Goal: Information Seeking & Learning: Learn about a topic

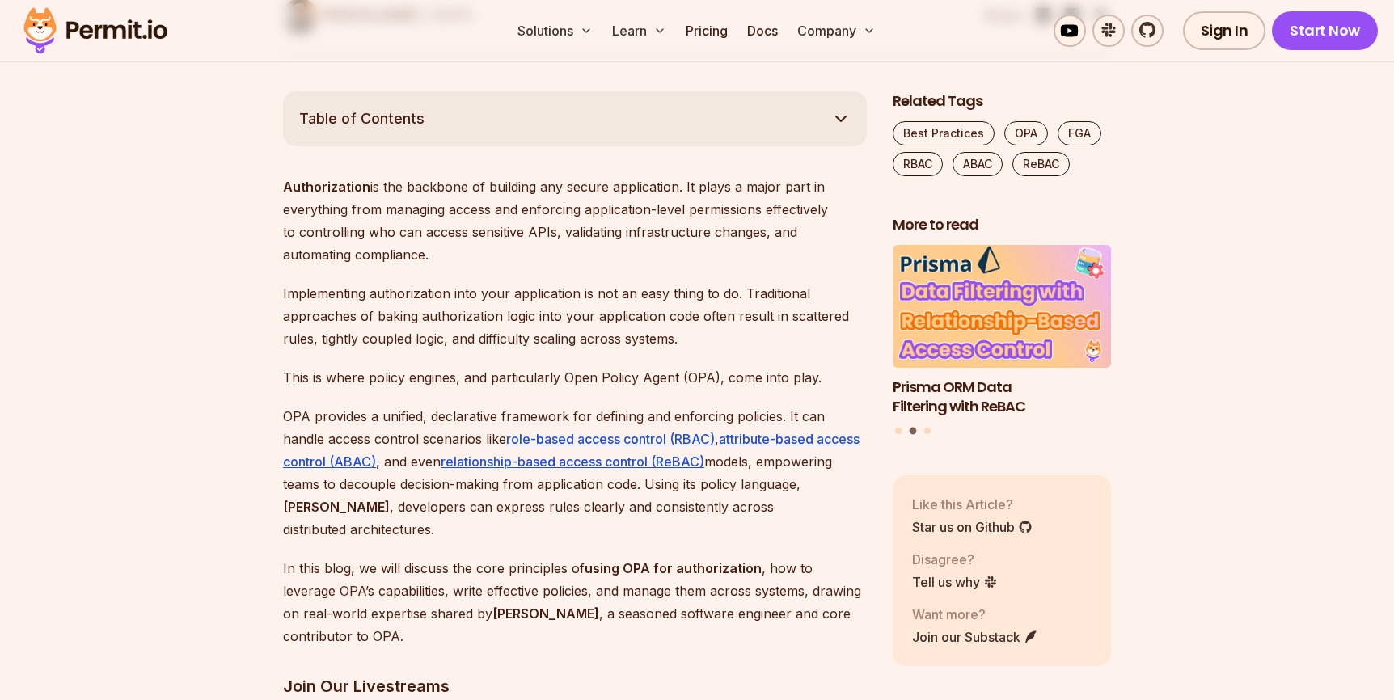
scroll to position [872, 0]
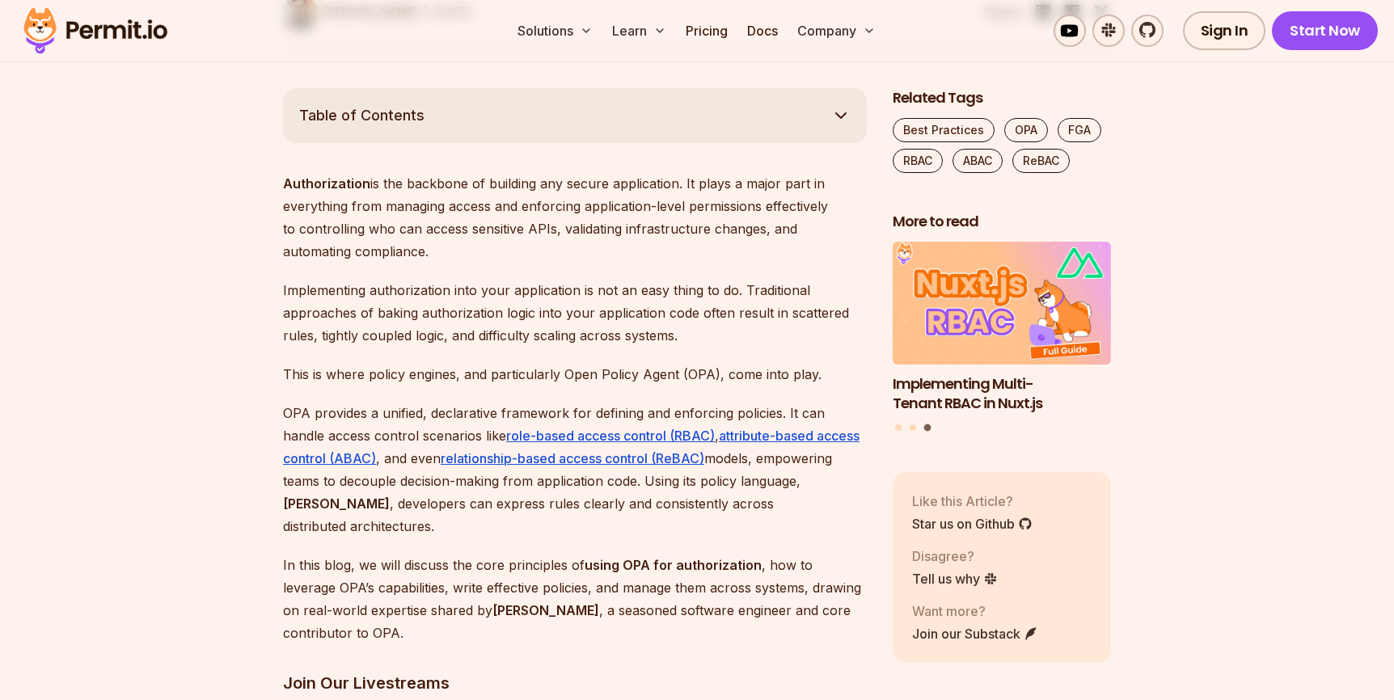
click at [512, 554] on p "In this blog, we will discuss the core principles of using OPA for authorizatio…" at bounding box center [575, 599] width 584 height 91
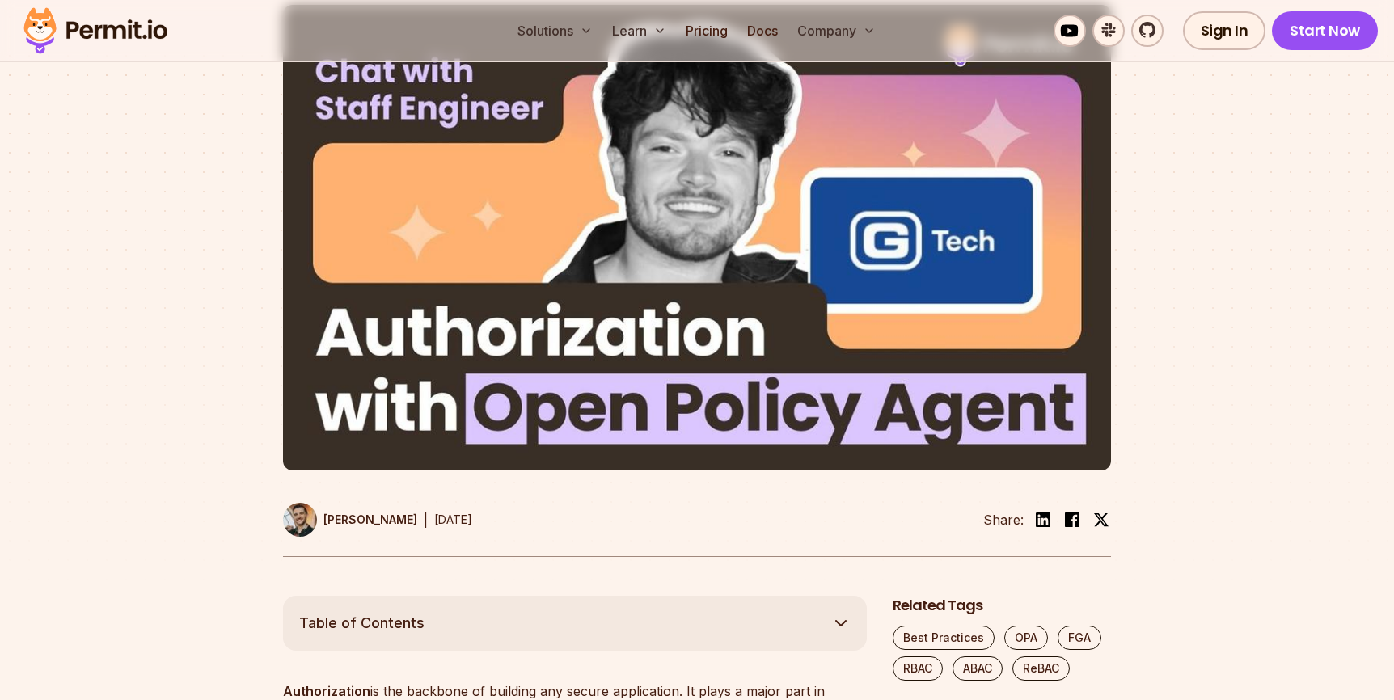
scroll to position [0, 0]
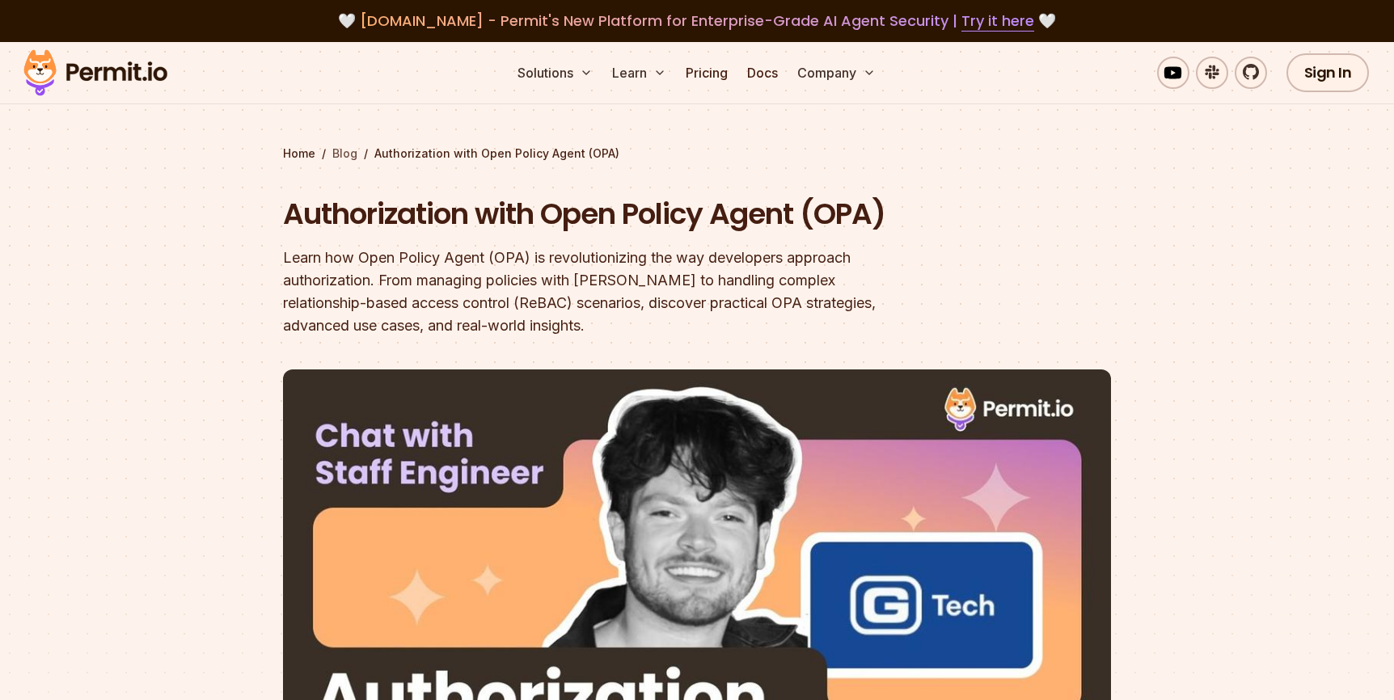
click at [347, 158] on link "Blog" at bounding box center [344, 153] width 25 height 16
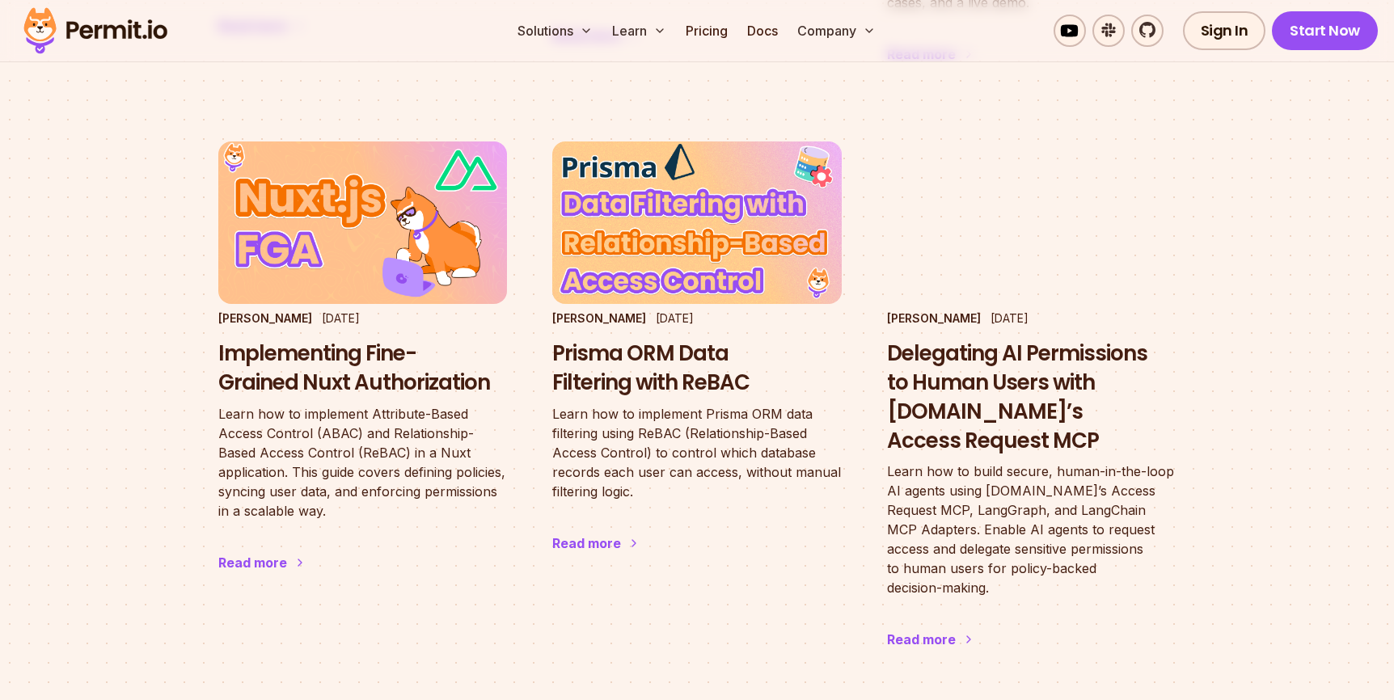
scroll to position [1545, 0]
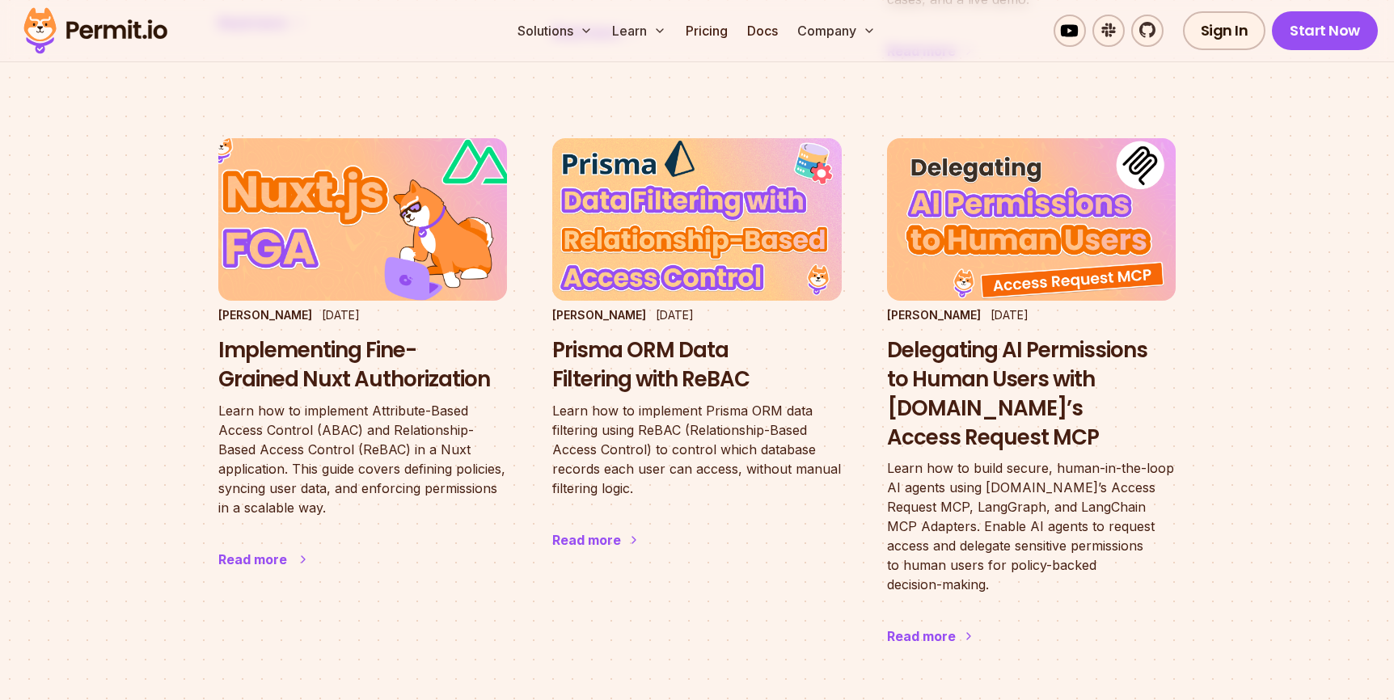
click at [344, 341] on h3 "Implementing Fine-Grained Nuxt Authorization" at bounding box center [362, 365] width 289 height 58
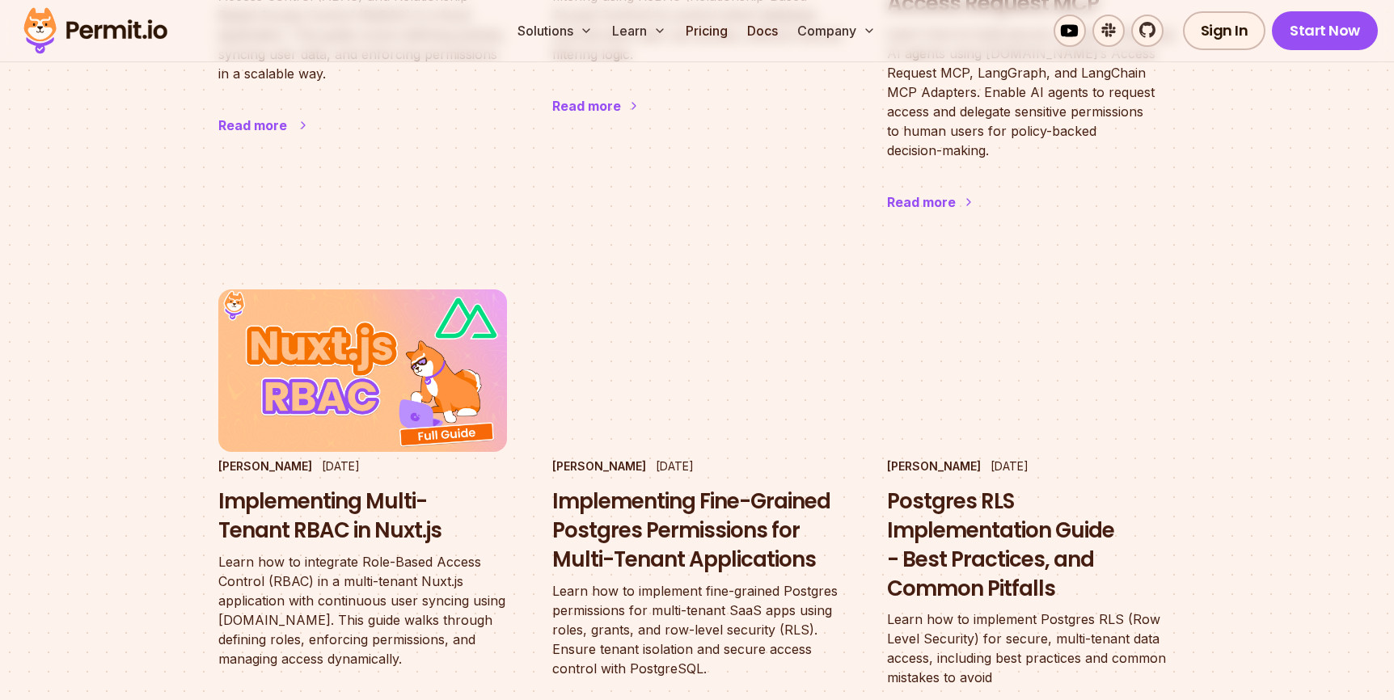
scroll to position [1983, 0]
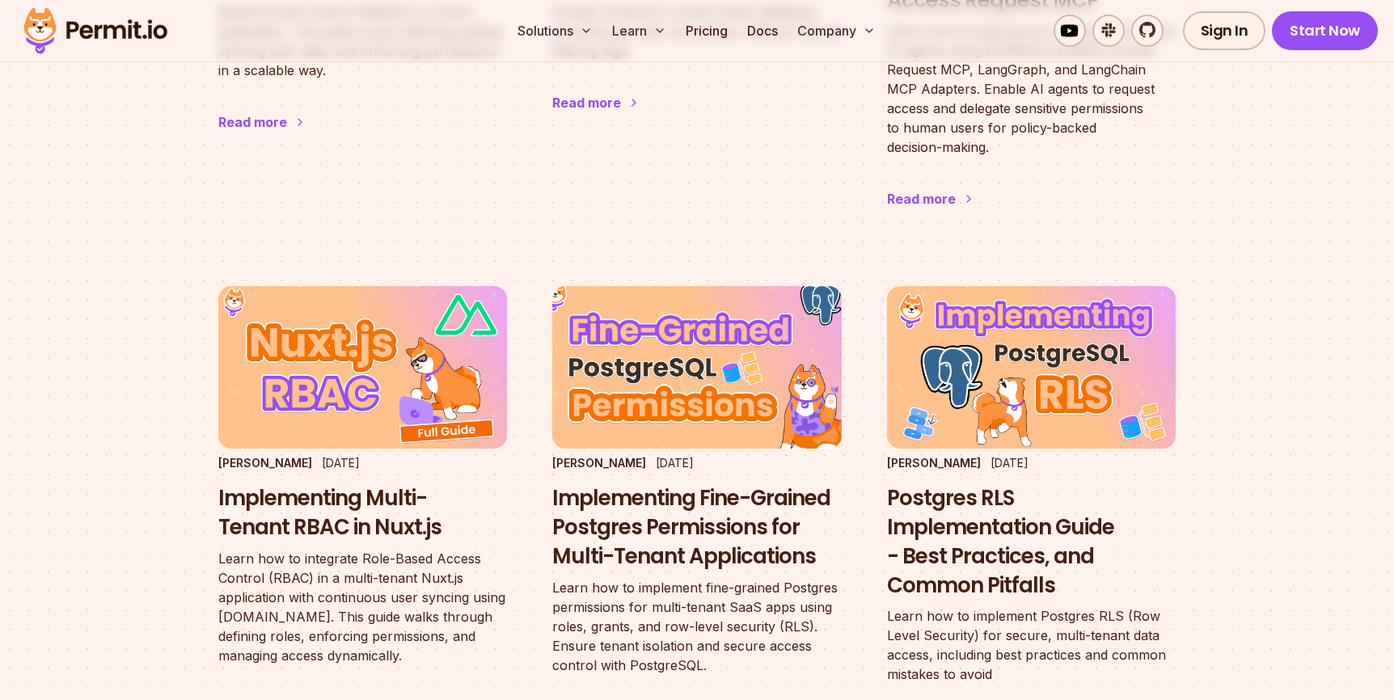
click at [630, 484] on h3 "Implementing Fine-Grained Postgres Permissions for Multi-Tenant Applications" at bounding box center [696, 527] width 289 height 86
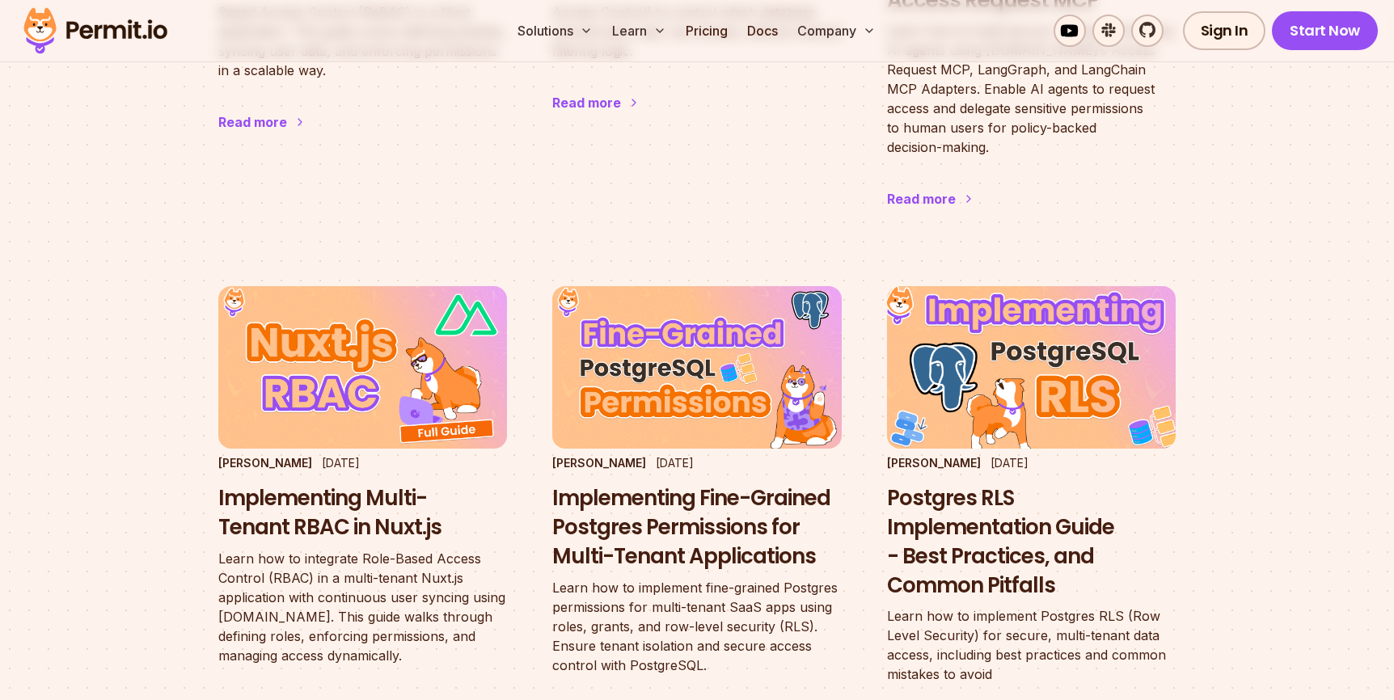
click at [957, 484] on h3 "Postgres RLS Implementation Guide - Best Practices, and Common Pitfalls" at bounding box center [1031, 542] width 289 height 116
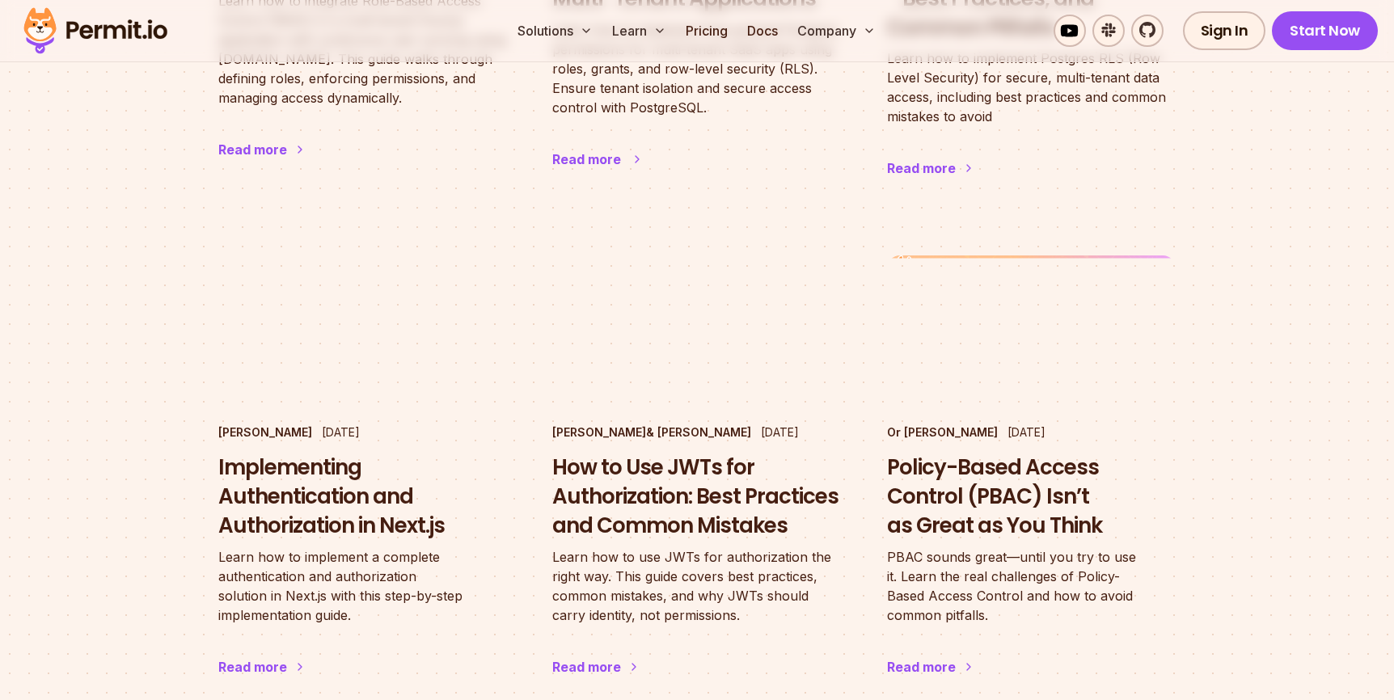
scroll to position [2547, 0]
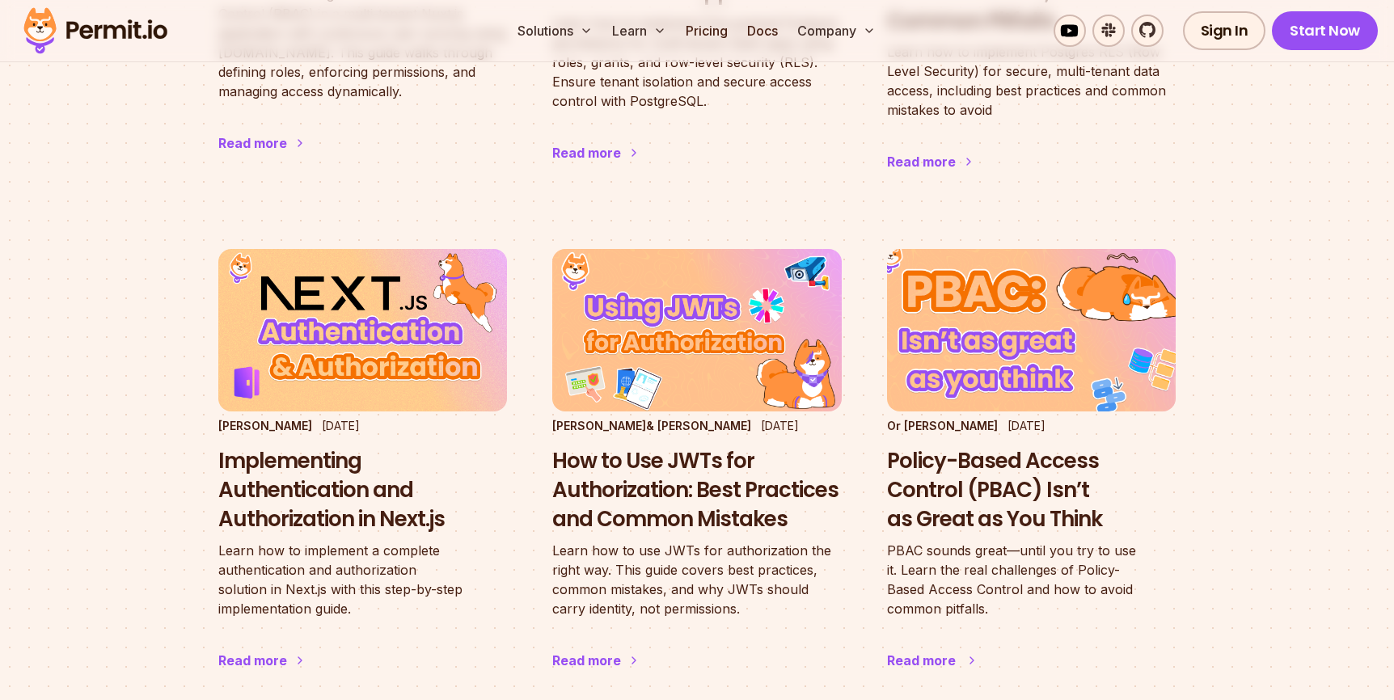
click at [996, 447] on h3 "Policy-Based Access Control (PBAC) Isn’t as Great as You Think" at bounding box center [1031, 490] width 289 height 86
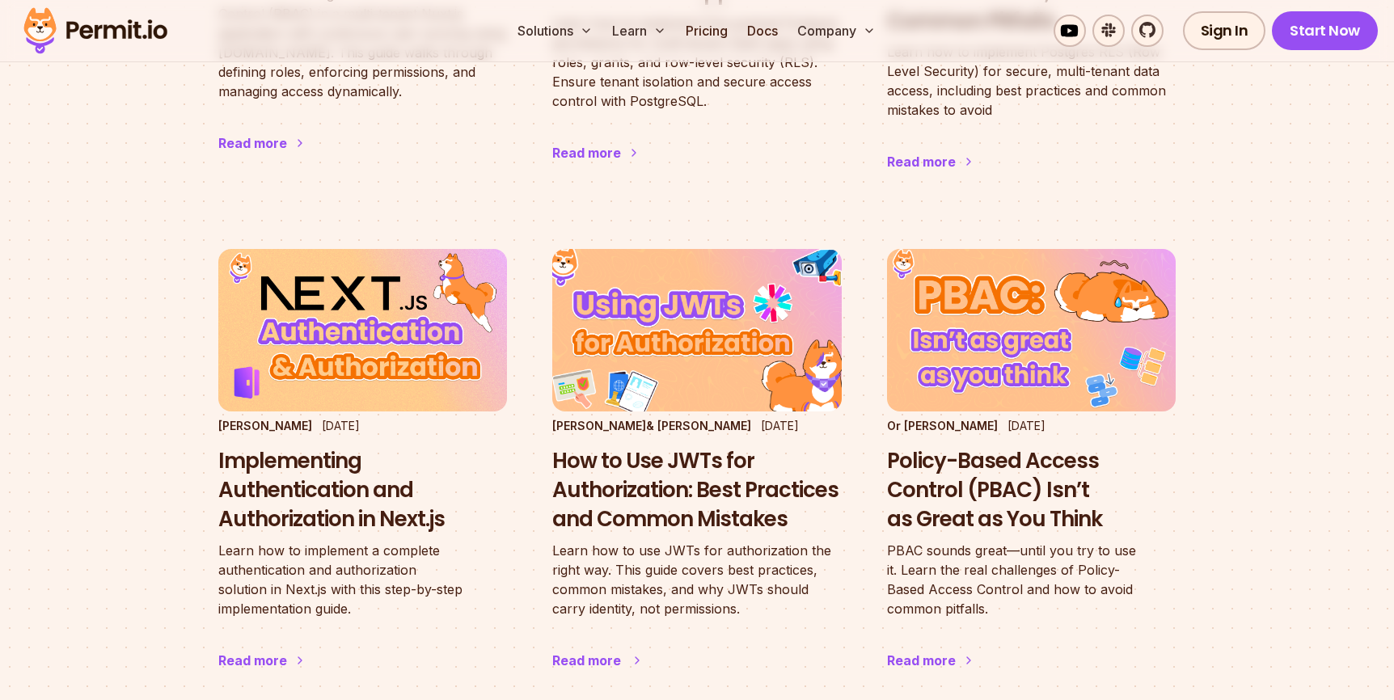
click at [714, 447] on h3 "How to Use JWTs for Authorization: Best Practices and Common Mistakes" at bounding box center [696, 490] width 289 height 86
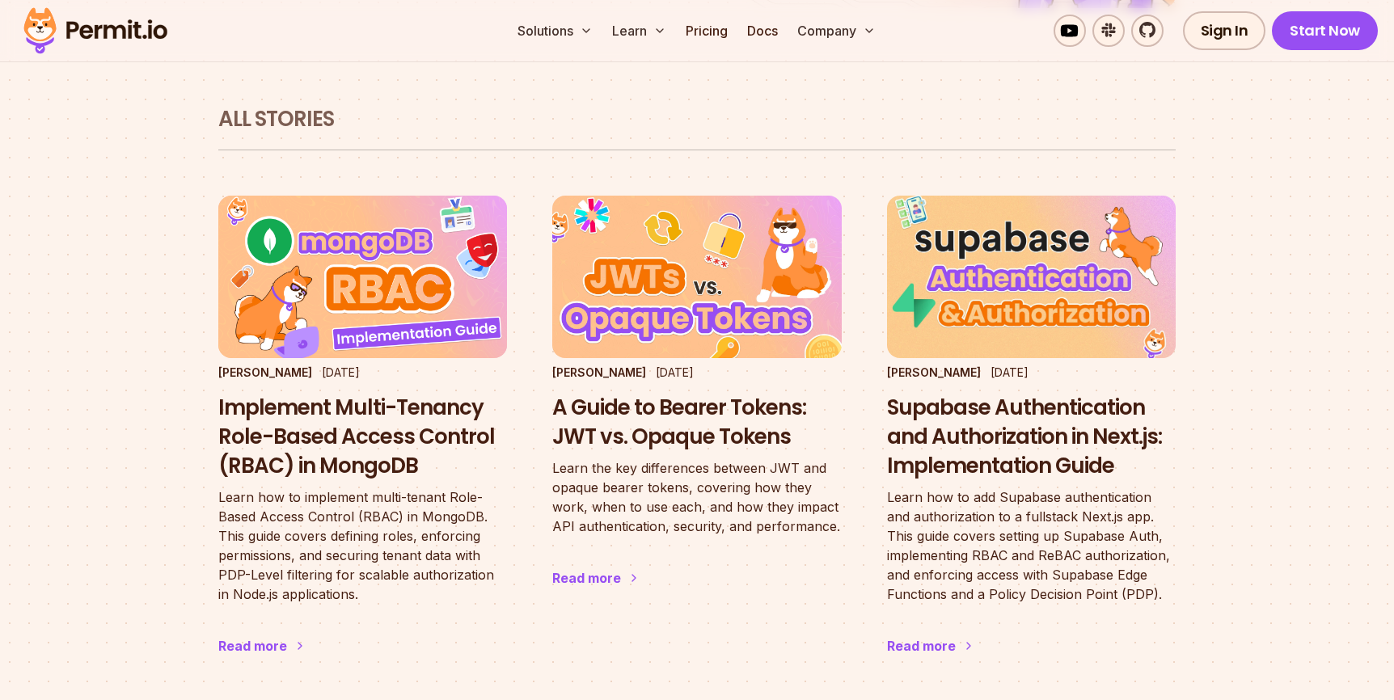
scroll to position [961, 0]
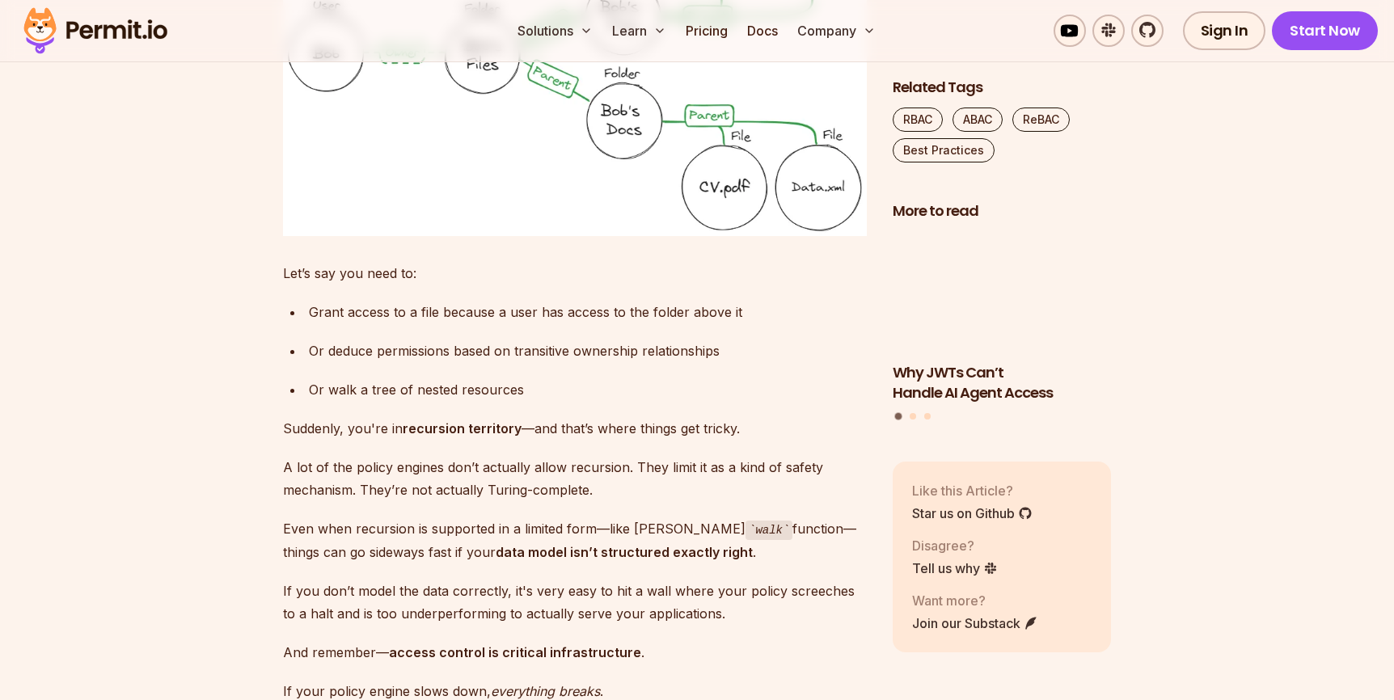
scroll to position [5206, 0]
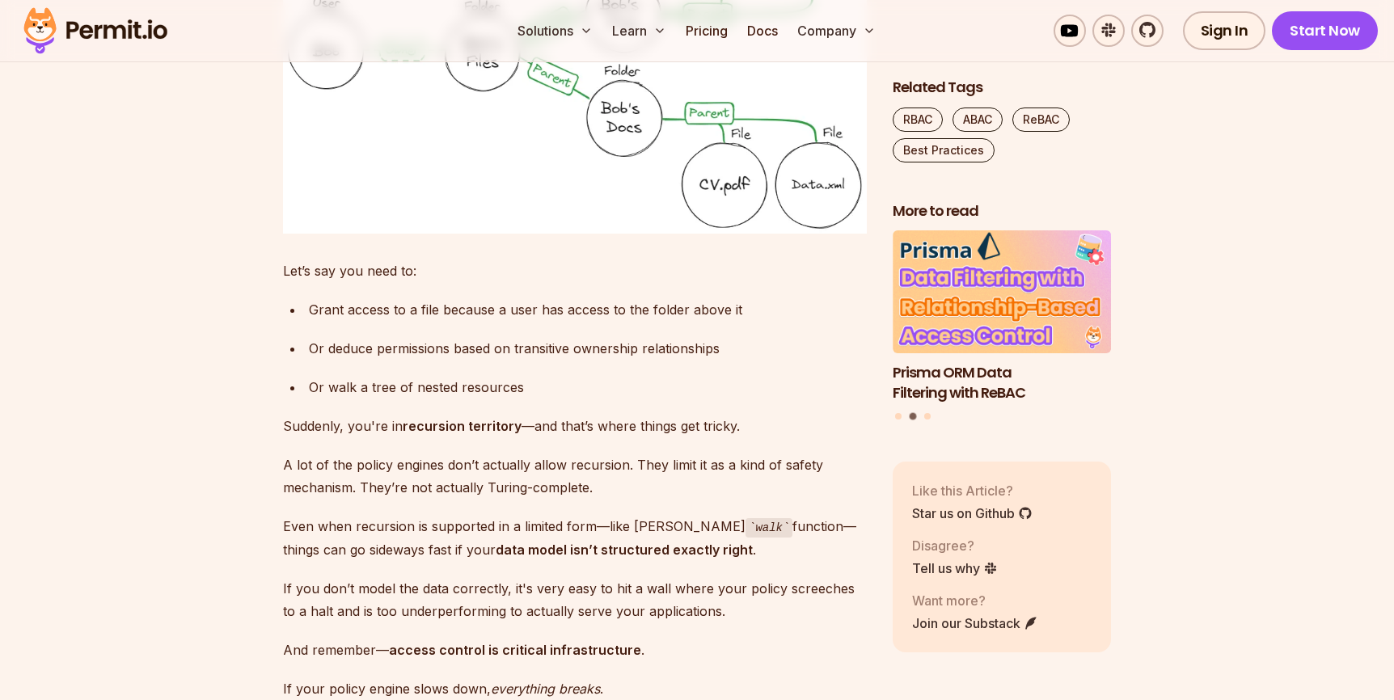
click at [344, 234] on img at bounding box center [575, 61] width 584 height 344
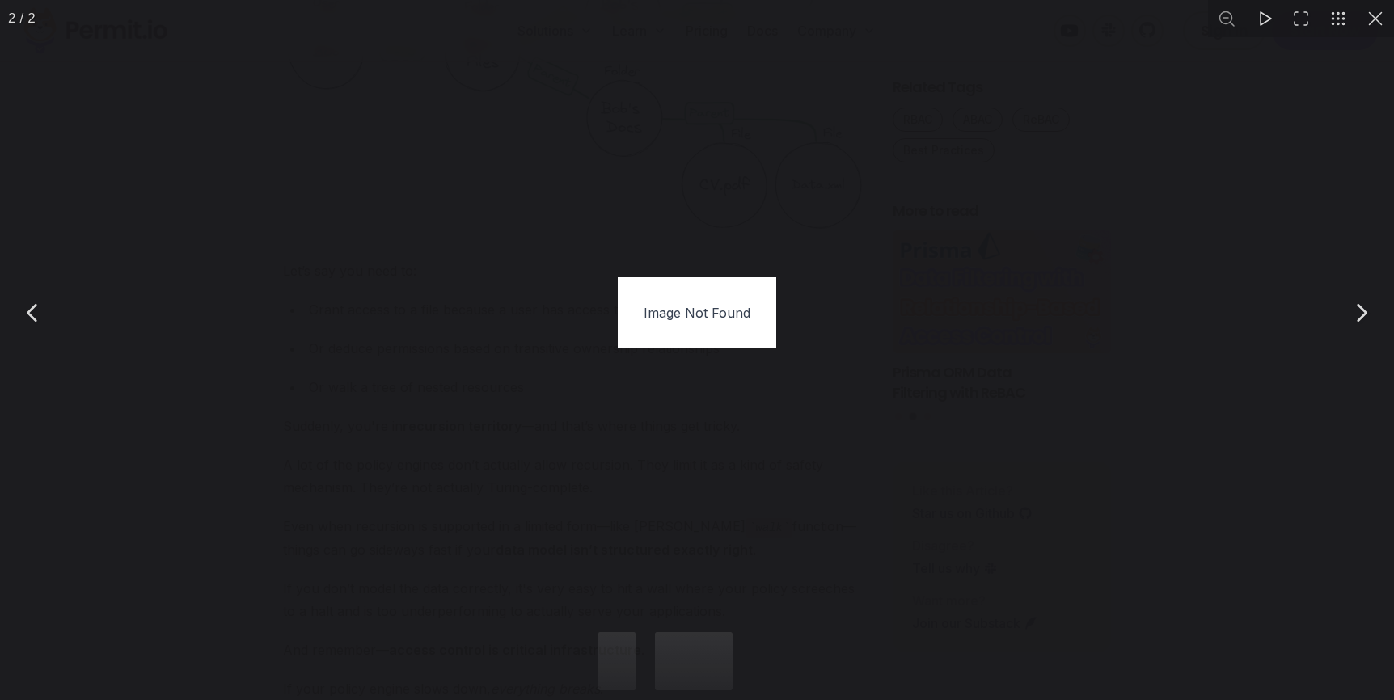
click at [33, 310] on button "You can close this modal content with the ESC key" at bounding box center [33, 313] width 40 height 40
click at [1373, 26] on button "You can close this modal content with the ESC key" at bounding box center [1374, 18] width 37 height 37
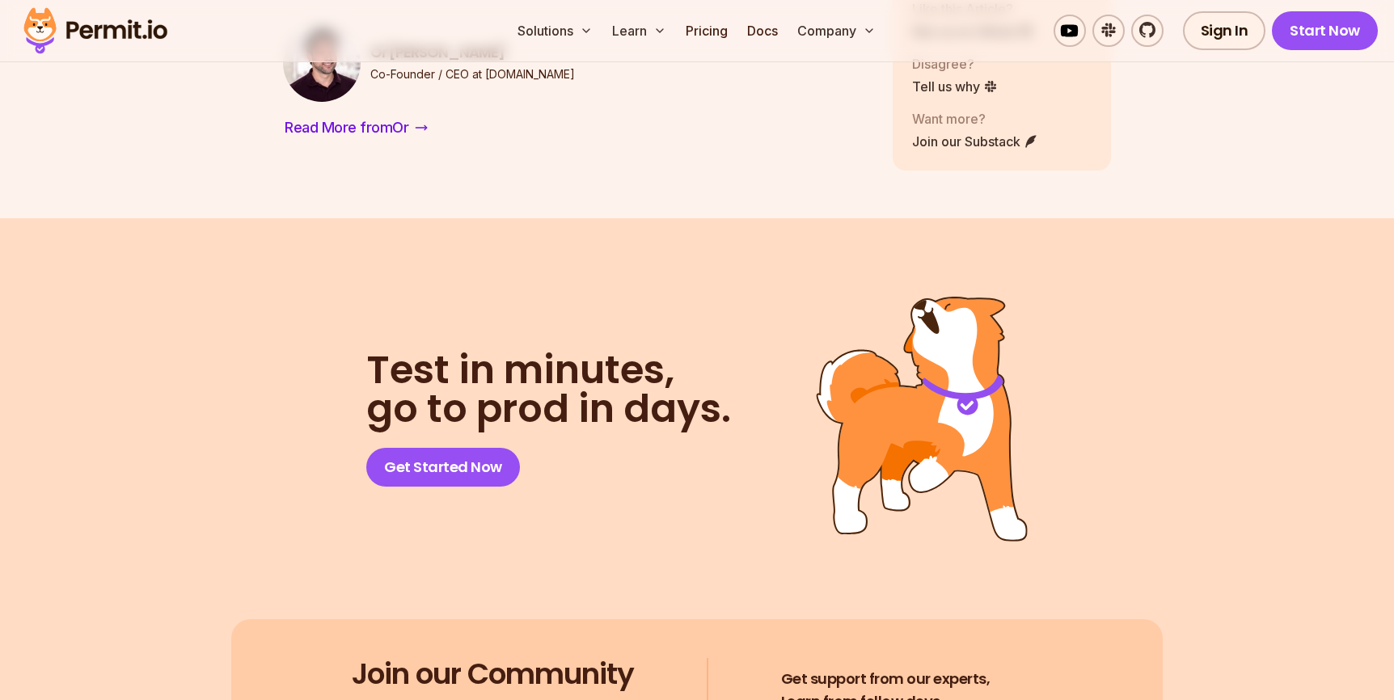
scroll to position [8374, 0]
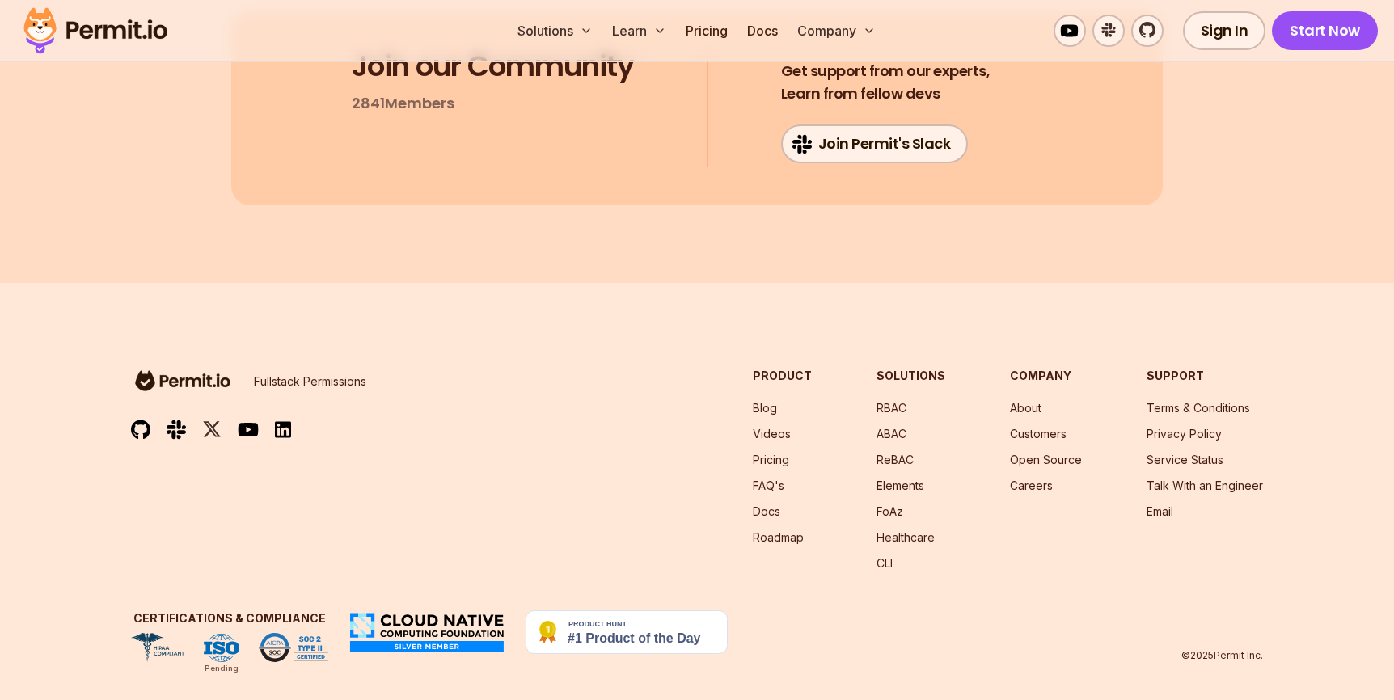
scroll to position [14012, 0]
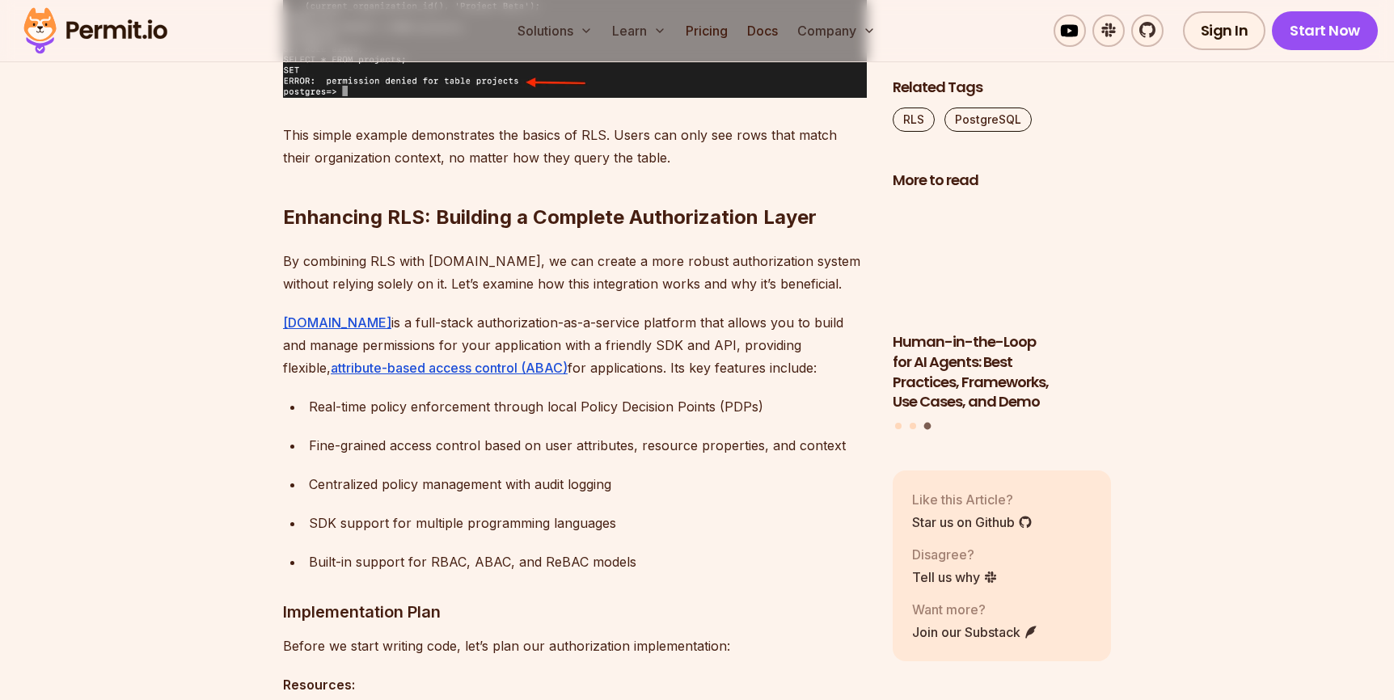
scroll to position [4936, 0]
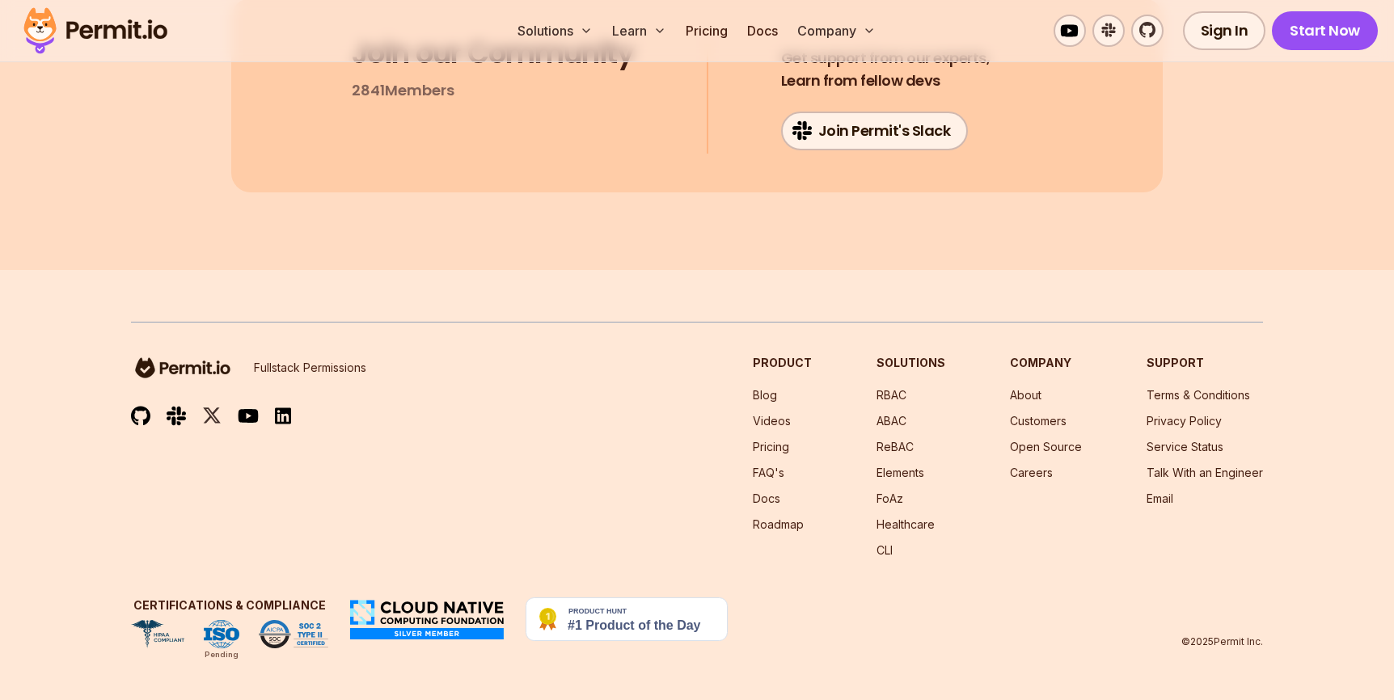
scroll to position [18367, 0]
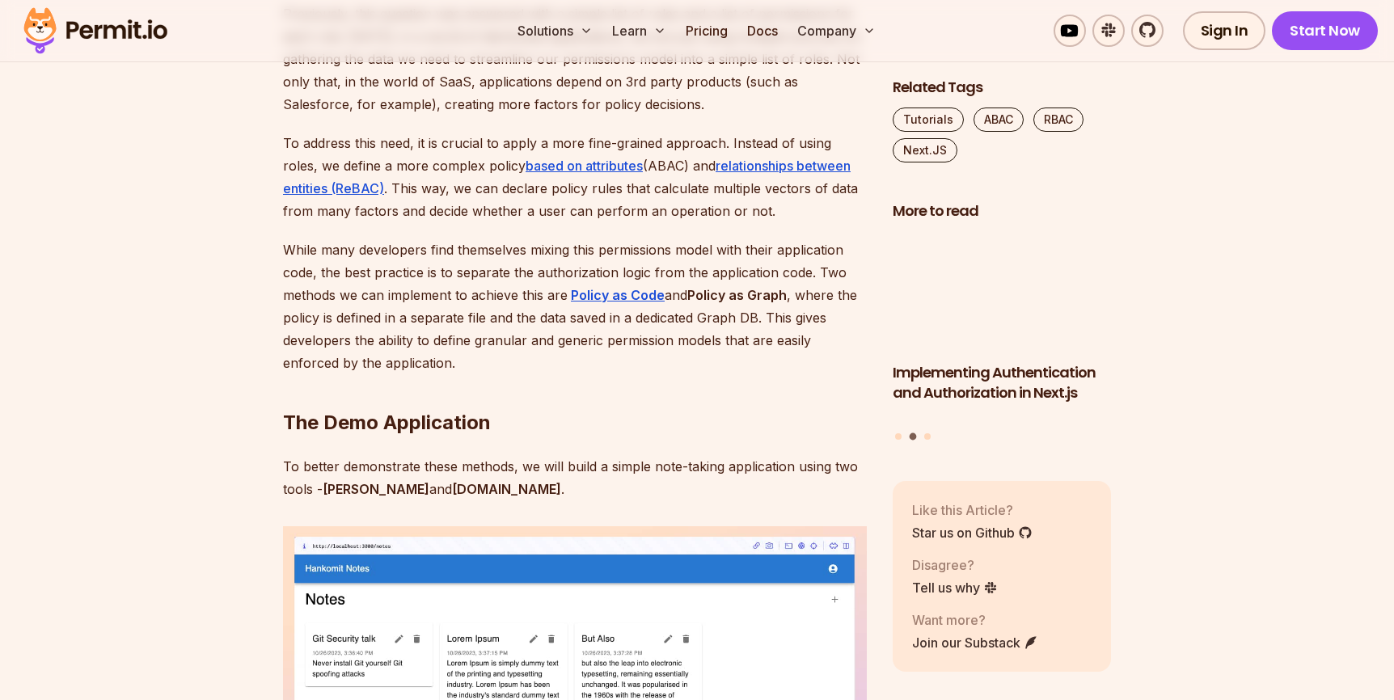
scroll to position [2821, 0]
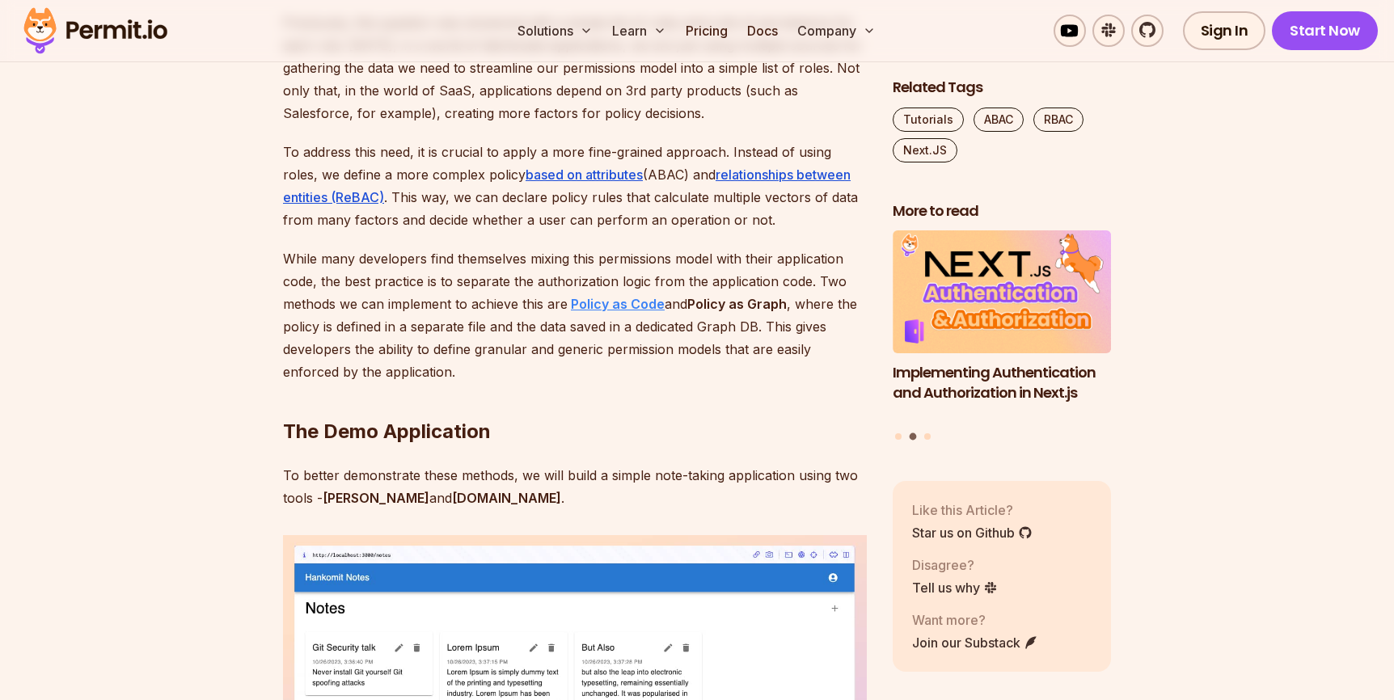
click at [604, 300] on strong "Policy as Code" at bounding box center [618, 304] width 94 height 16
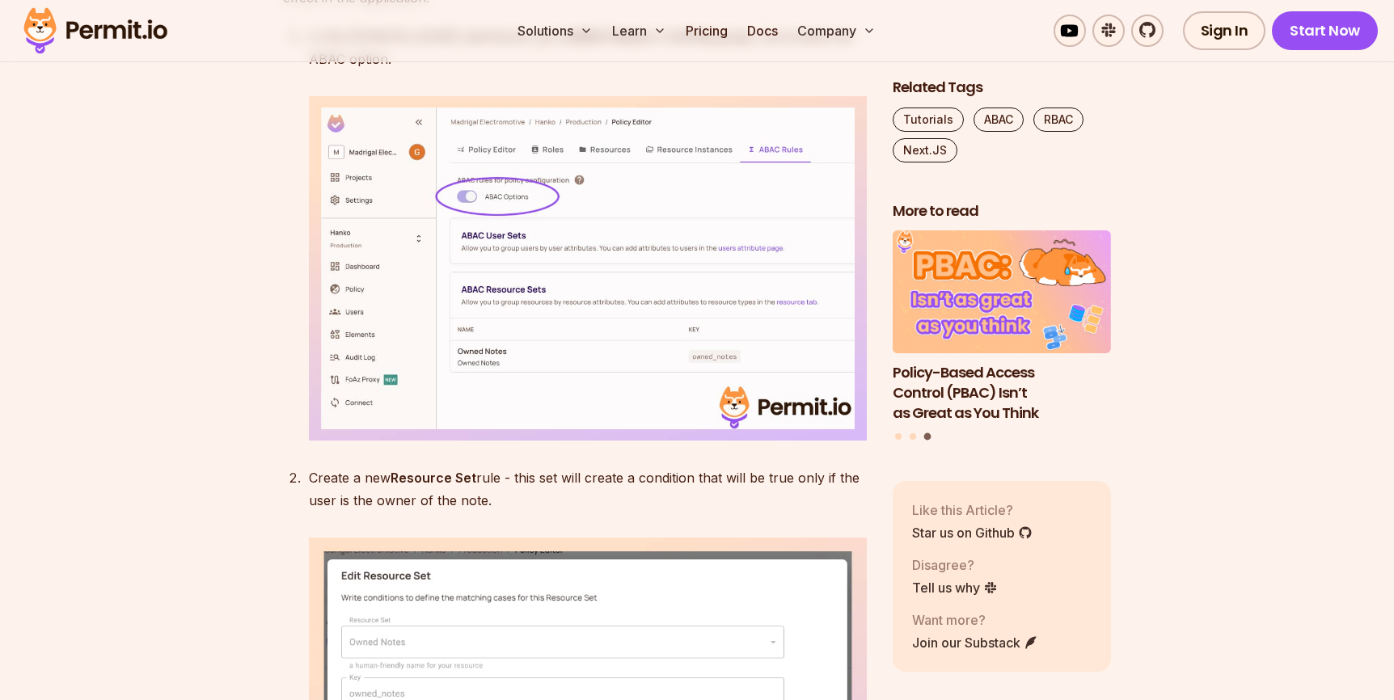
scroll to position [13641, 0]
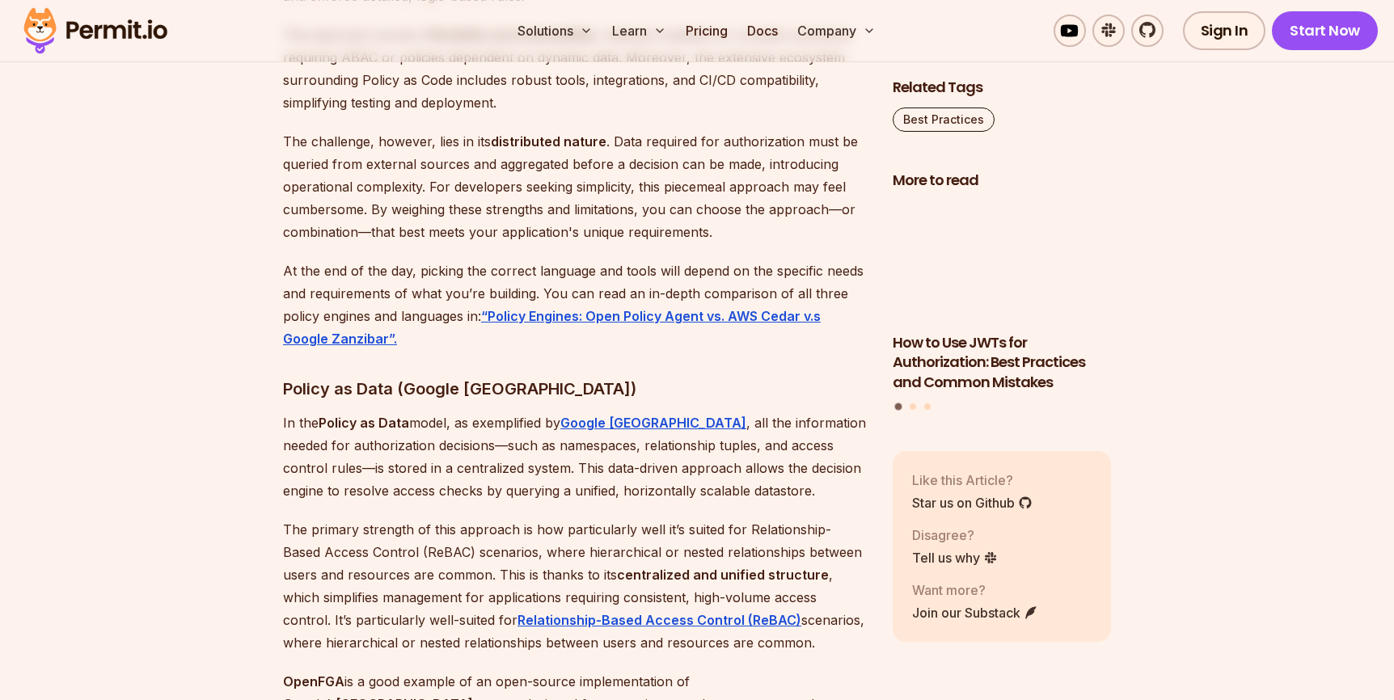
scroll to position [6196, 0]
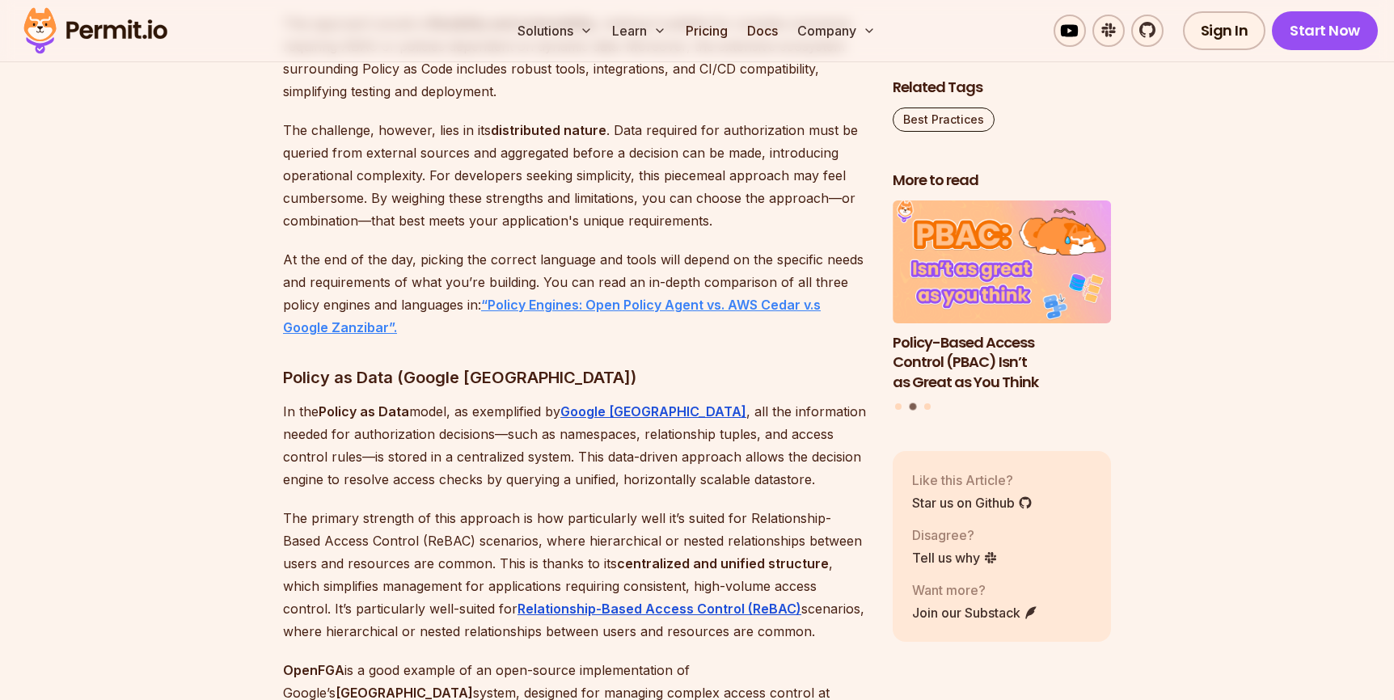
click at [681, 335] on strong "“Policy Engines: Open Policy Agent vs. AWS Cedar v.s Google Zanzibar”." at bounding box center [552, 316] width 538 height 39
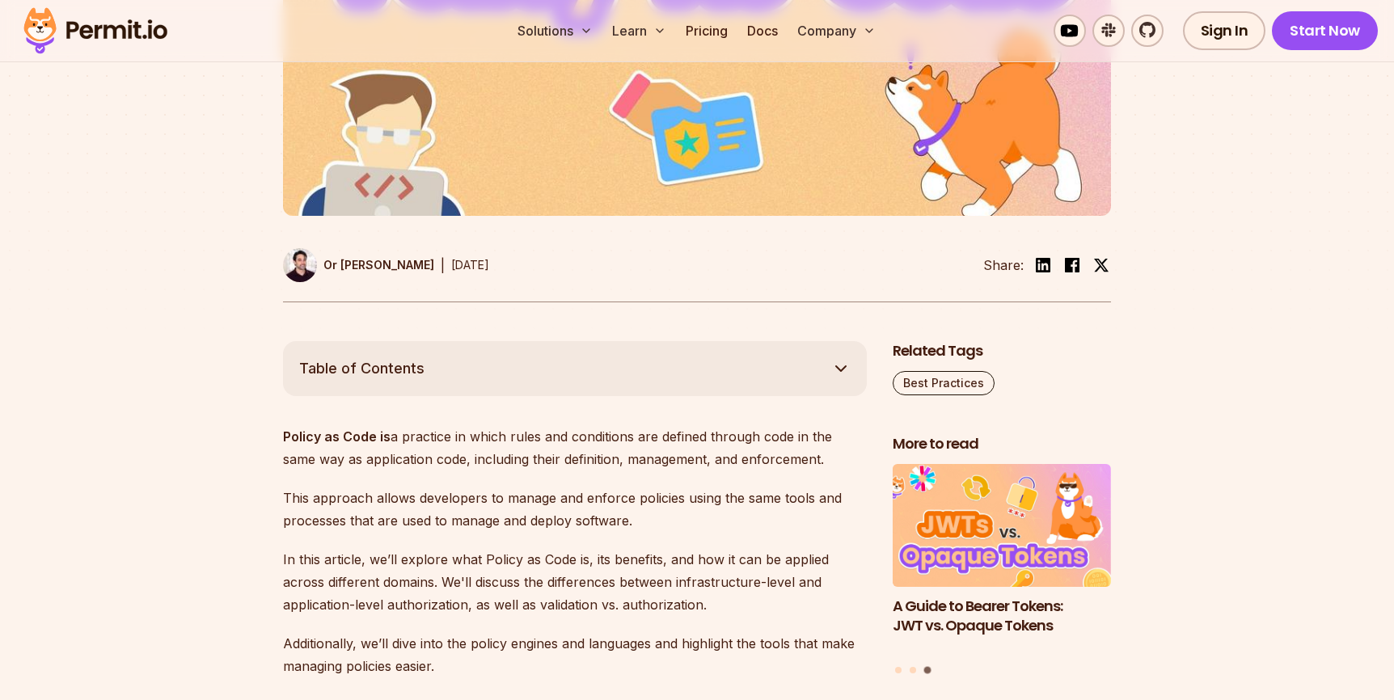
scroll to position [596, 0]
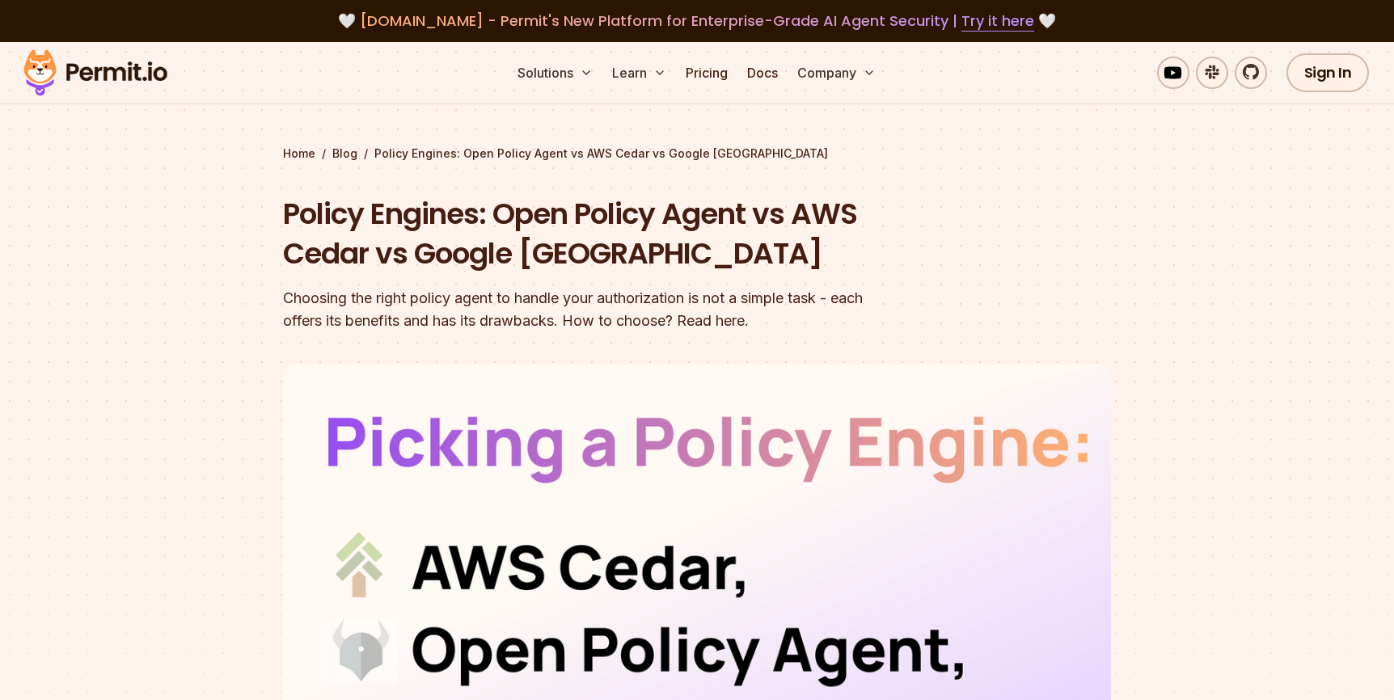
click at [668, 303] on div "Choosing the right policy agent to handle your authorization is not a simple ta…" at bounding box center [593, 309] width 621 height 45
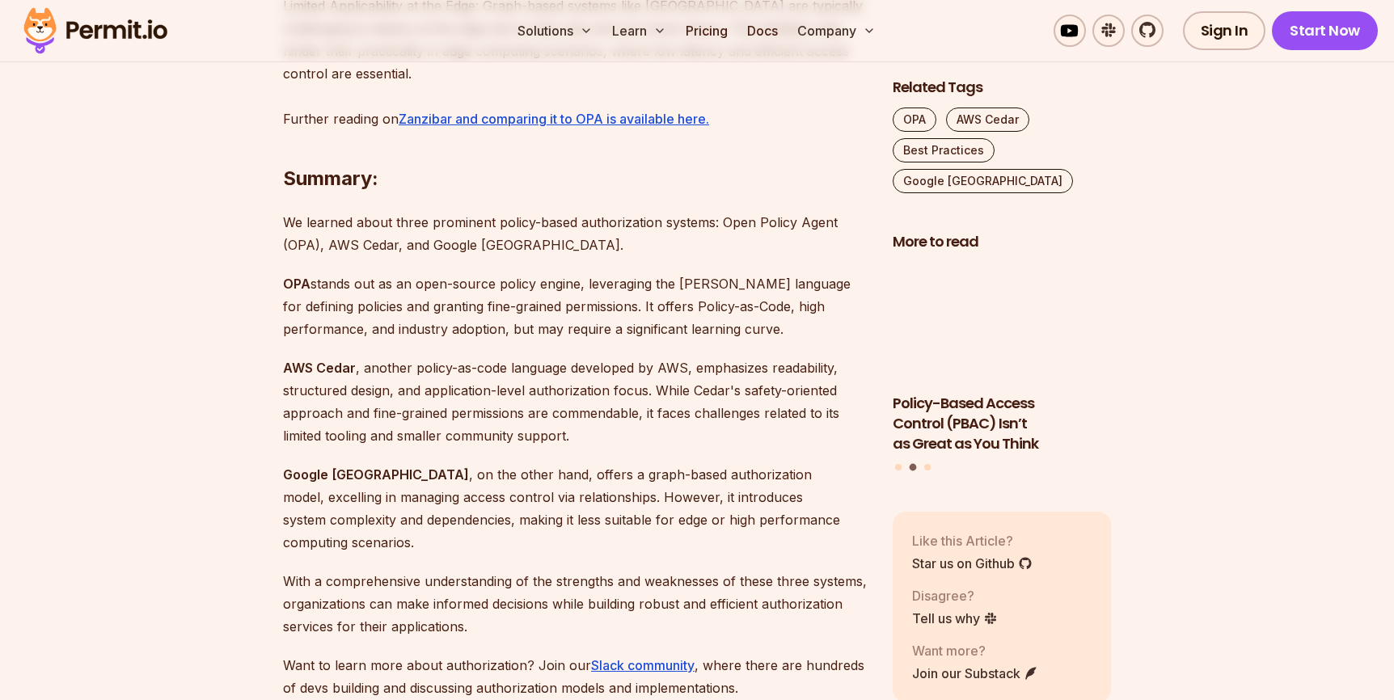
scroll to position [3812, 0]
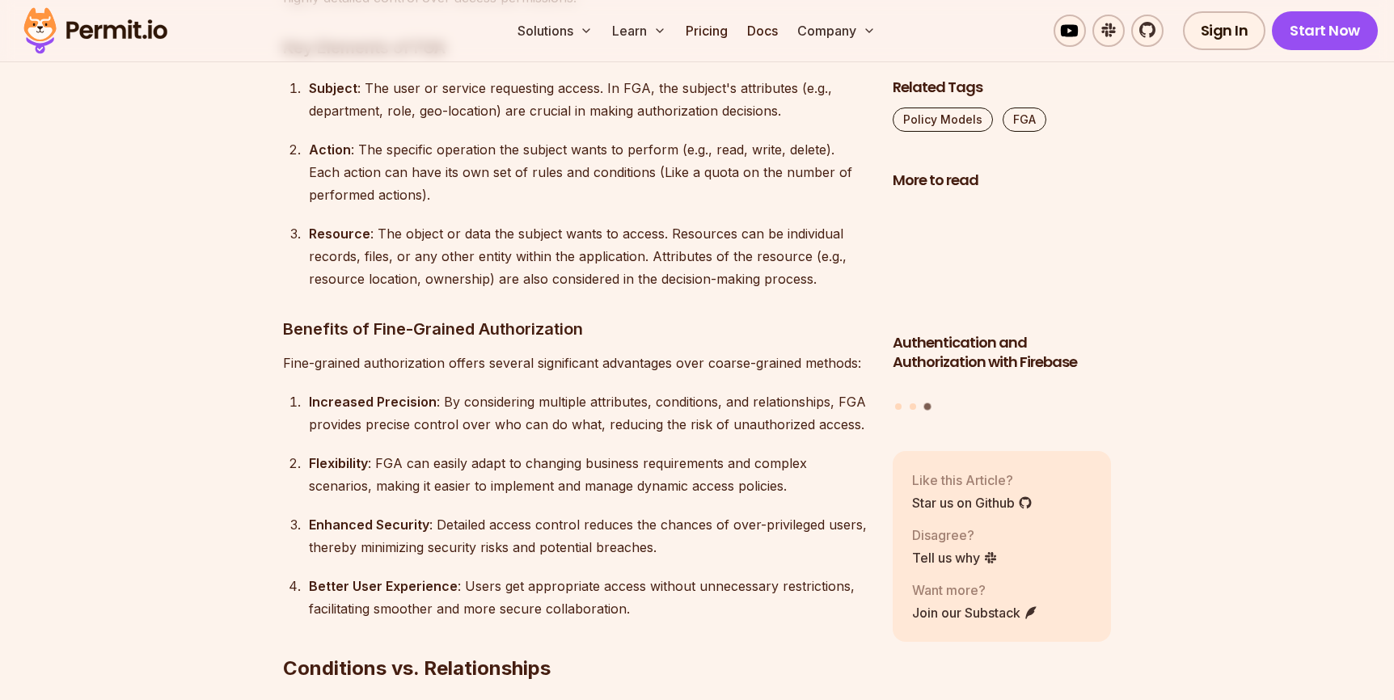
scroll to position [5234, 0]
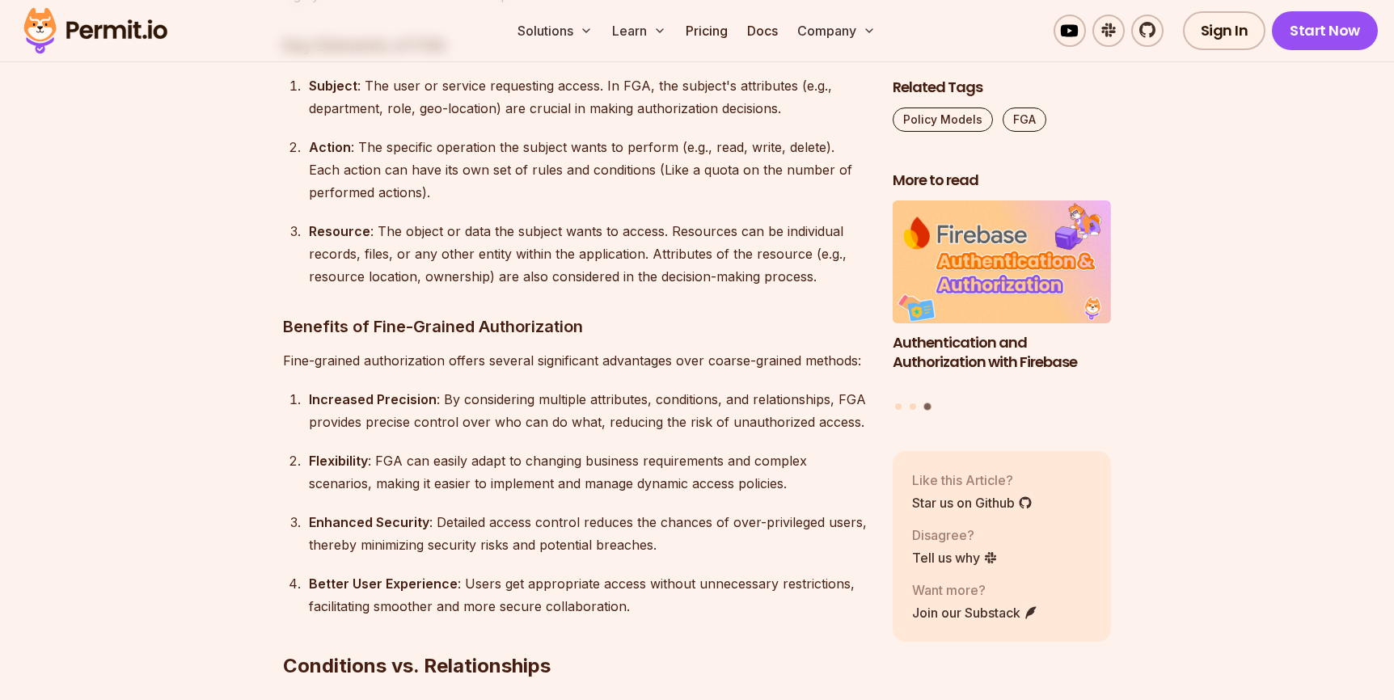
click at [659, 399] on ol "Increased Precision : By considering multiple attributes, conditions, and relat…" at bounding box center [575, 503] width 584 height 230
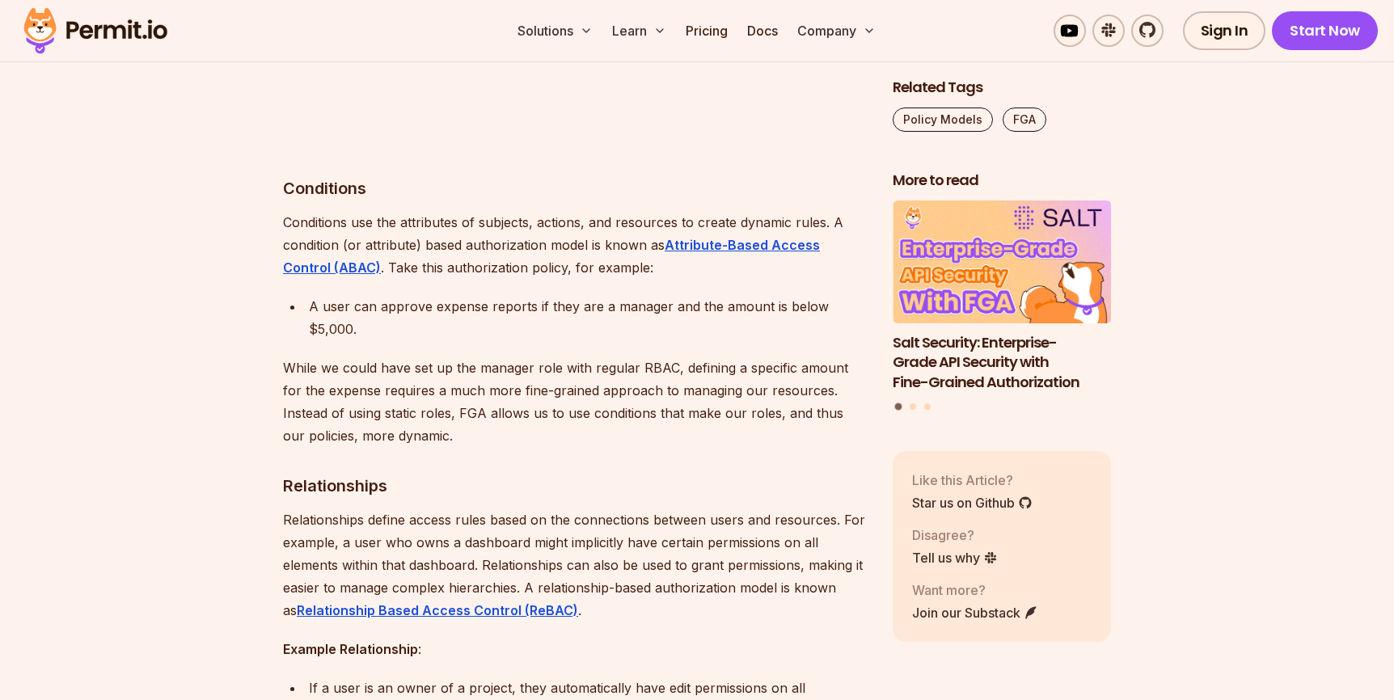
scroll to position [6120, 0]
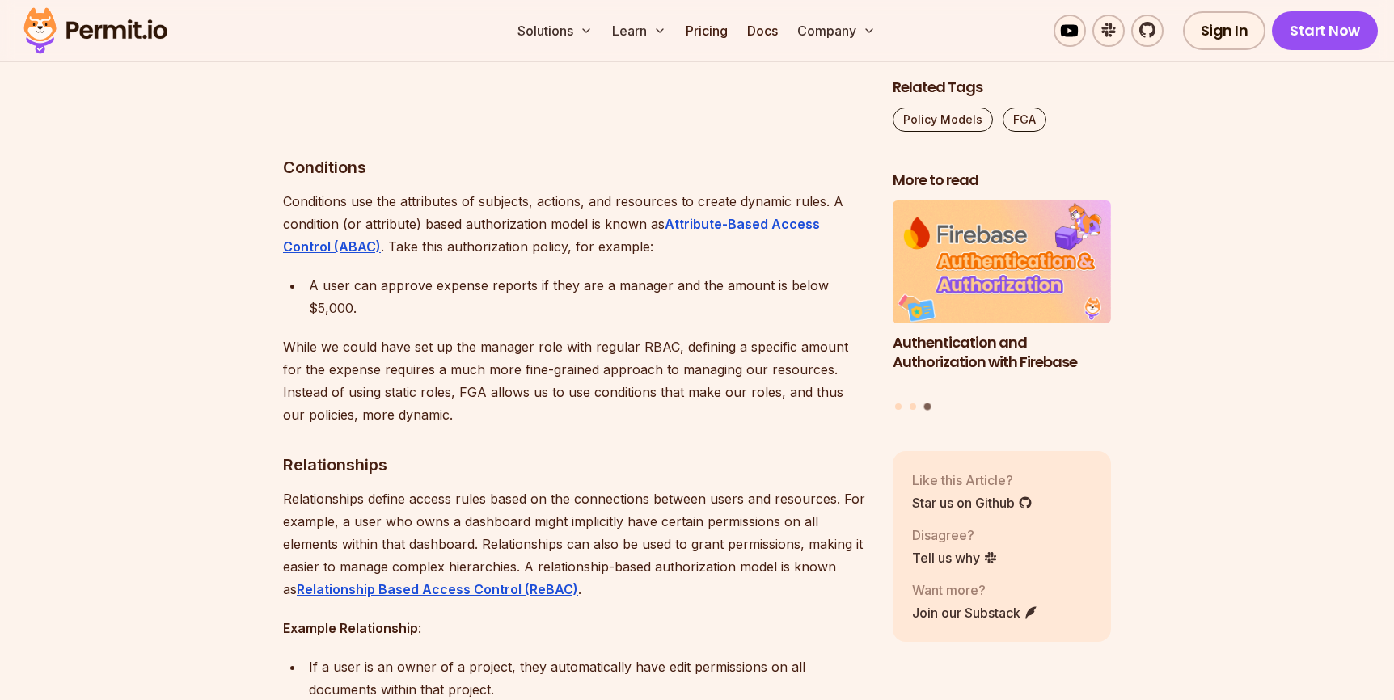
click at [627, 521] on p "Relationships define access rules based on the connections between users and re…" at bounding box center [575, 543] width 584 height 113
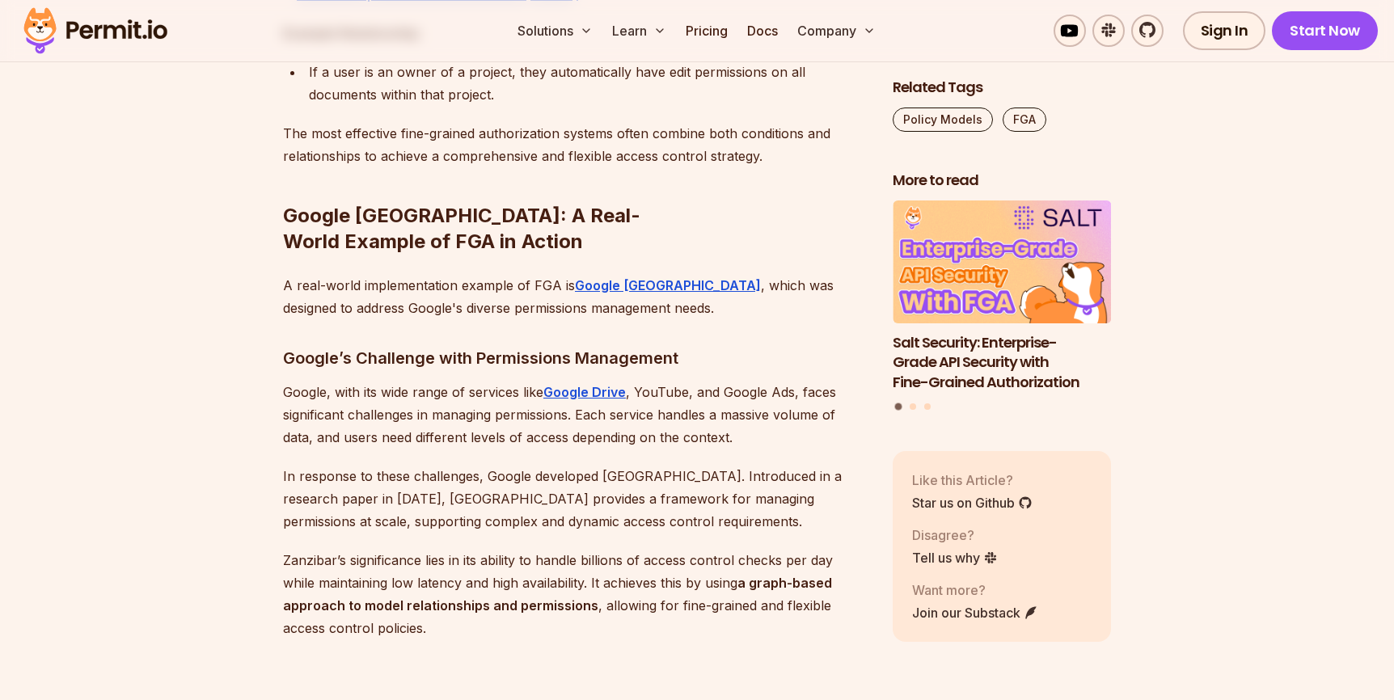
scroll to position [6715, 0]
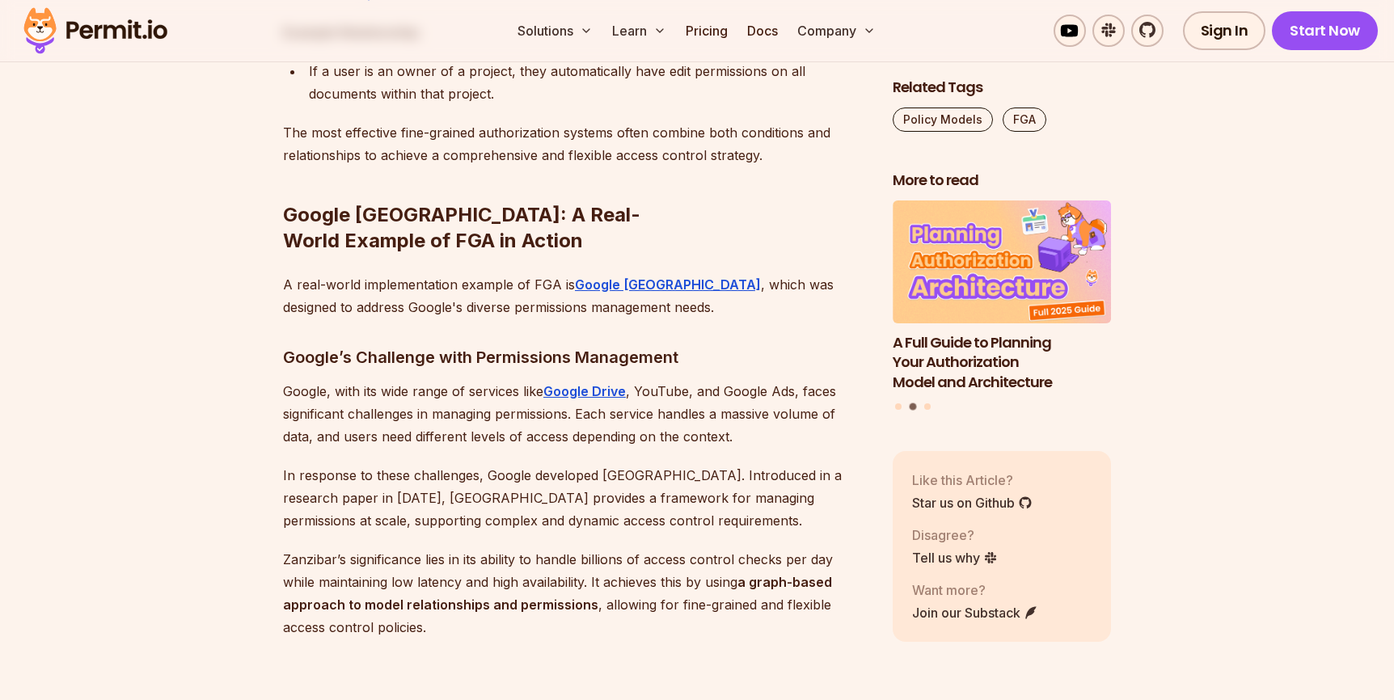
click at [774, 464] on p "In response to these challenges, Google developed [GEOGRAPHIC_DATA]. Introduced…" at bounding box center [575, 498] width 584 height 68
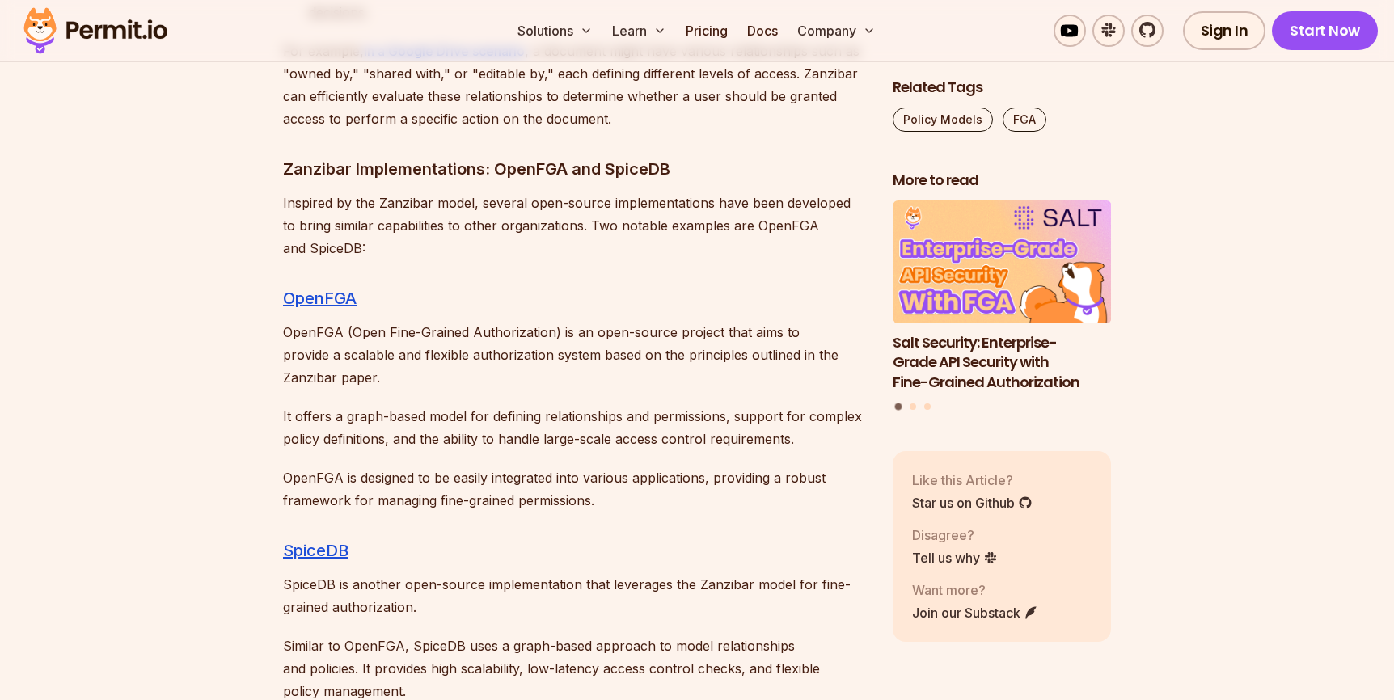
scroll to position [8039, 0]
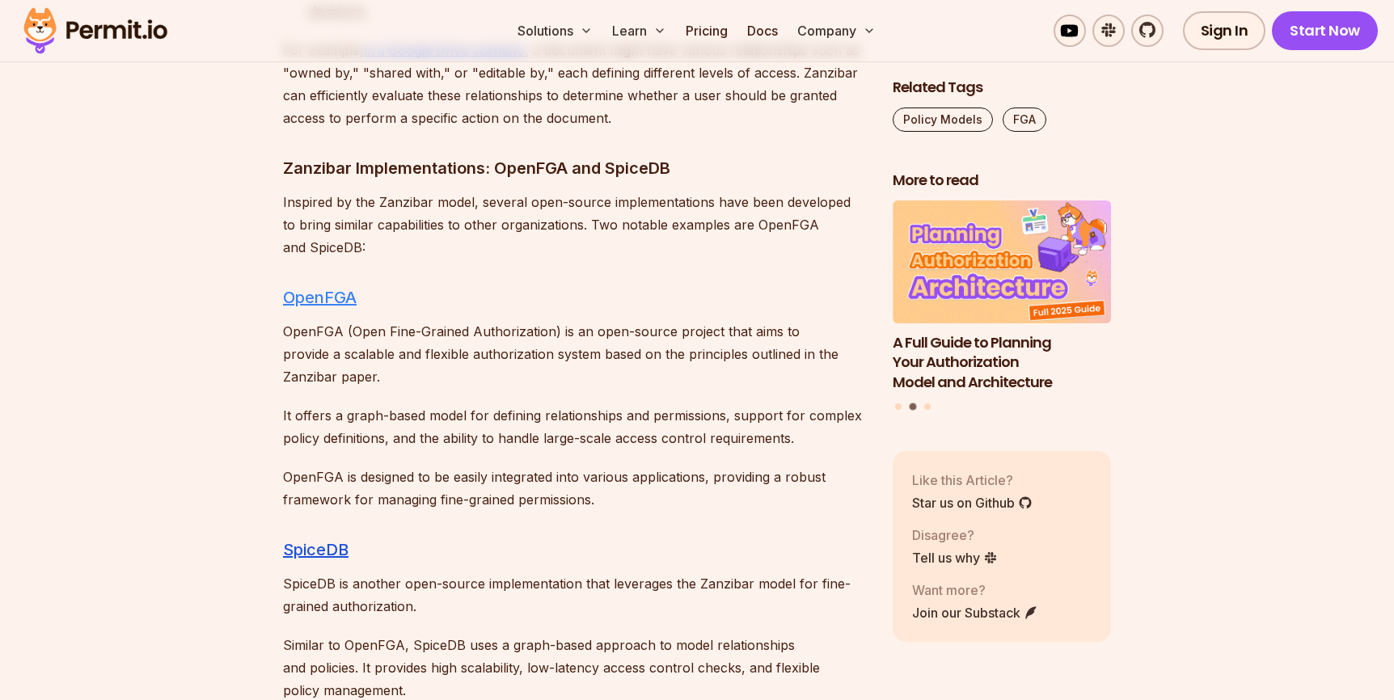
click at [323, 288] on link "OpenFGA" at bounding box center [320, 297] width 74 height 19
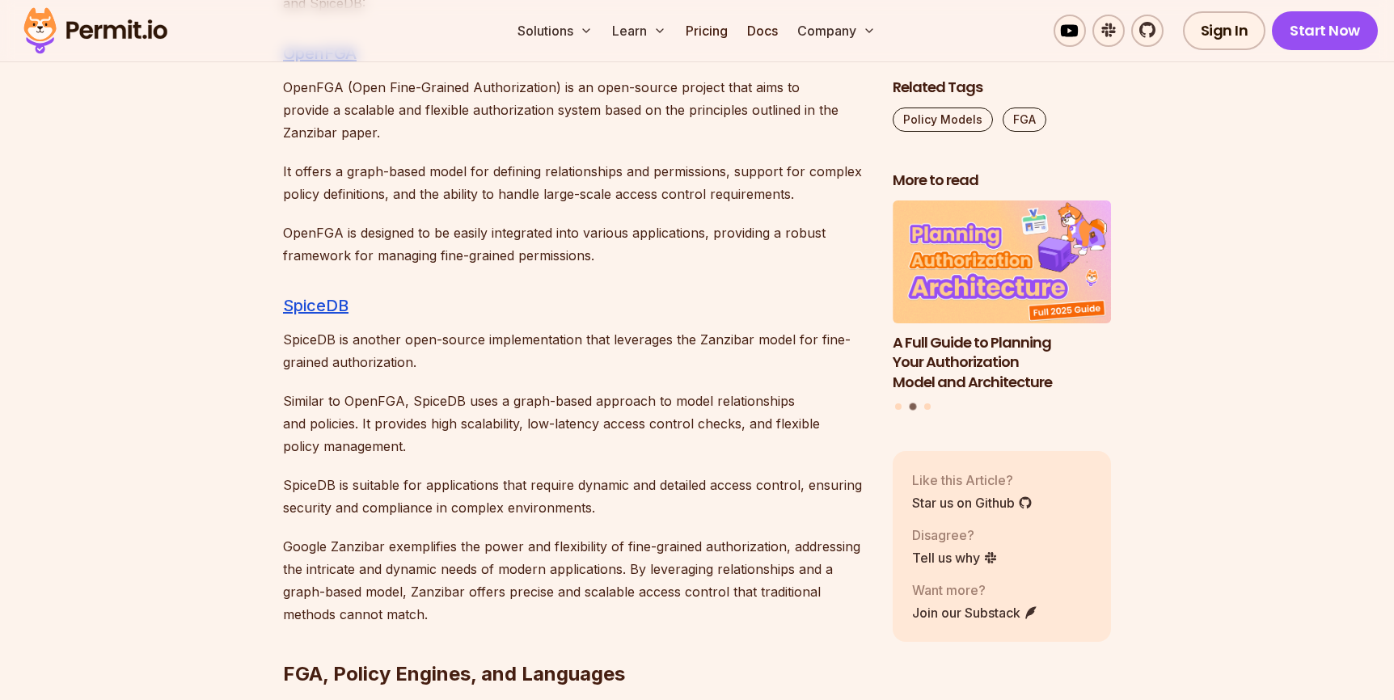
scroll to position [8296, 0]
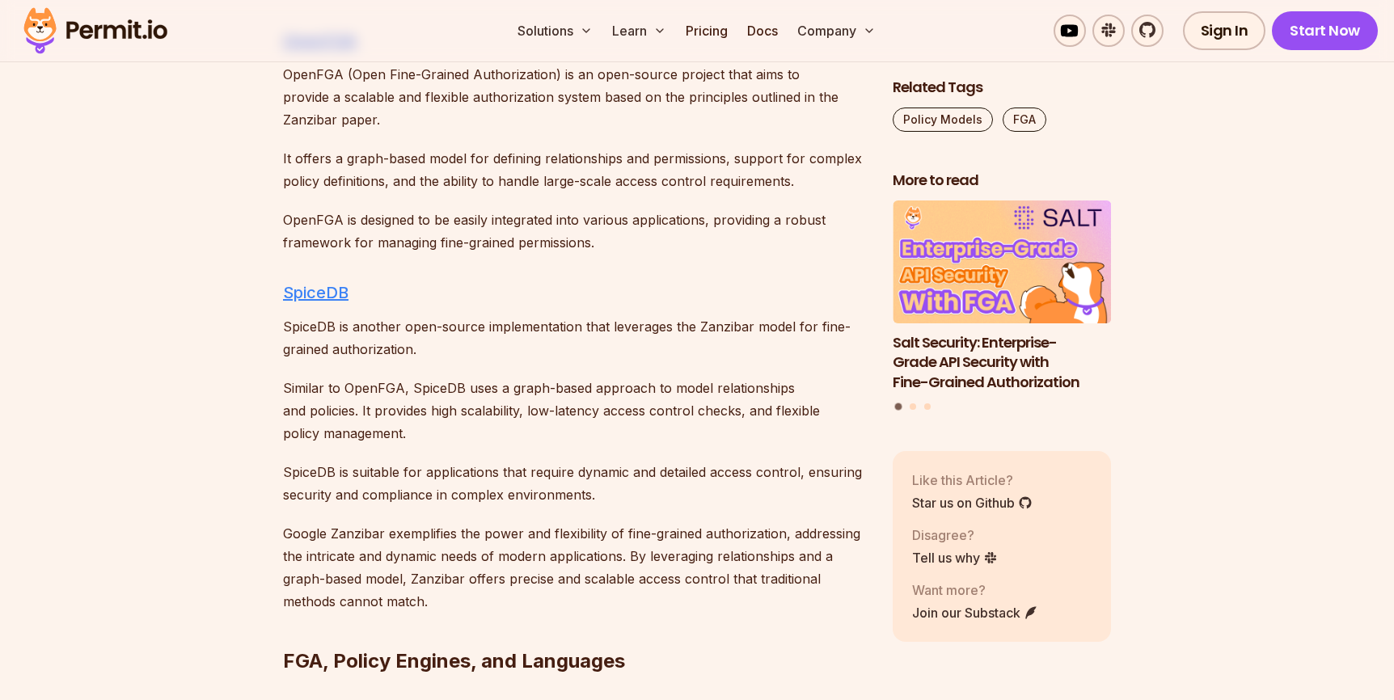
click at [315, 283] on link "SpiceDB" at bounding box center [315, 292] width 65 height 19
